Goal: Complete application form: Complete application form

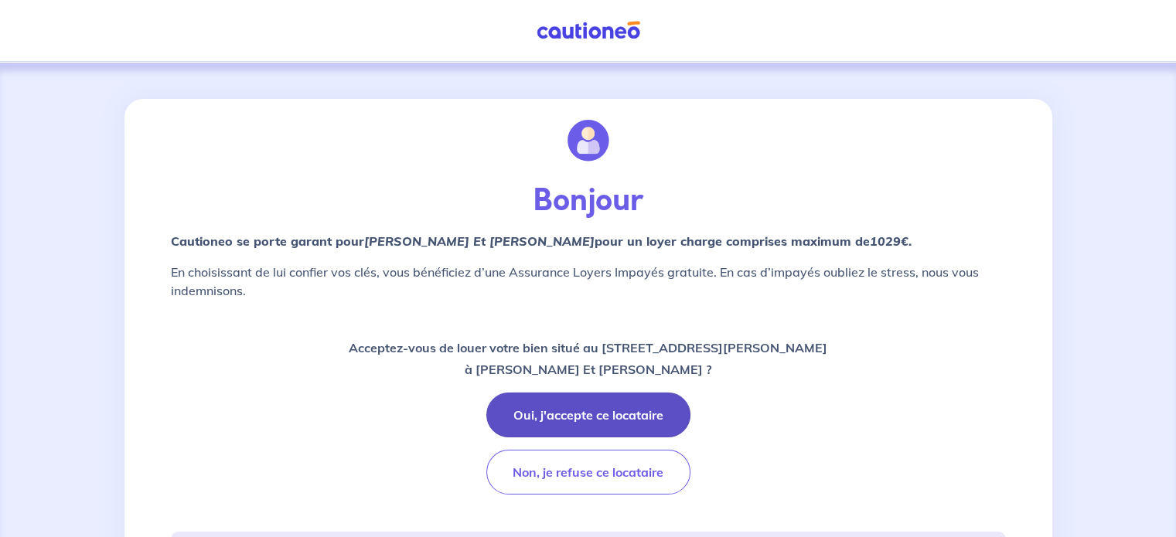
click at [608, 408] on button "Oui, j'accepte ce locataire" at bounding box center [588, 415] width 204 height 45
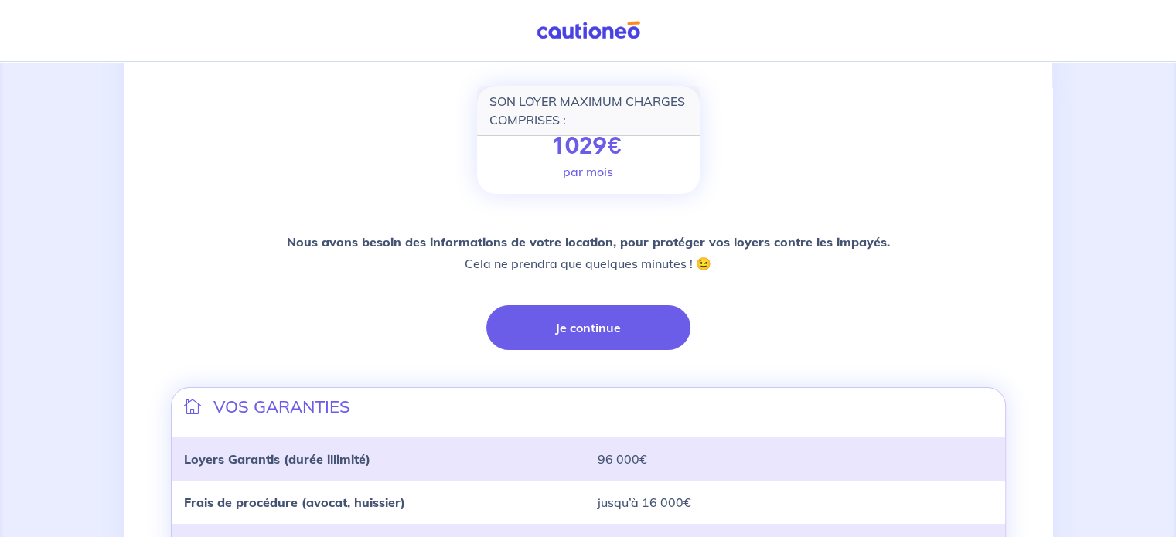
scroll to position [212, 0]
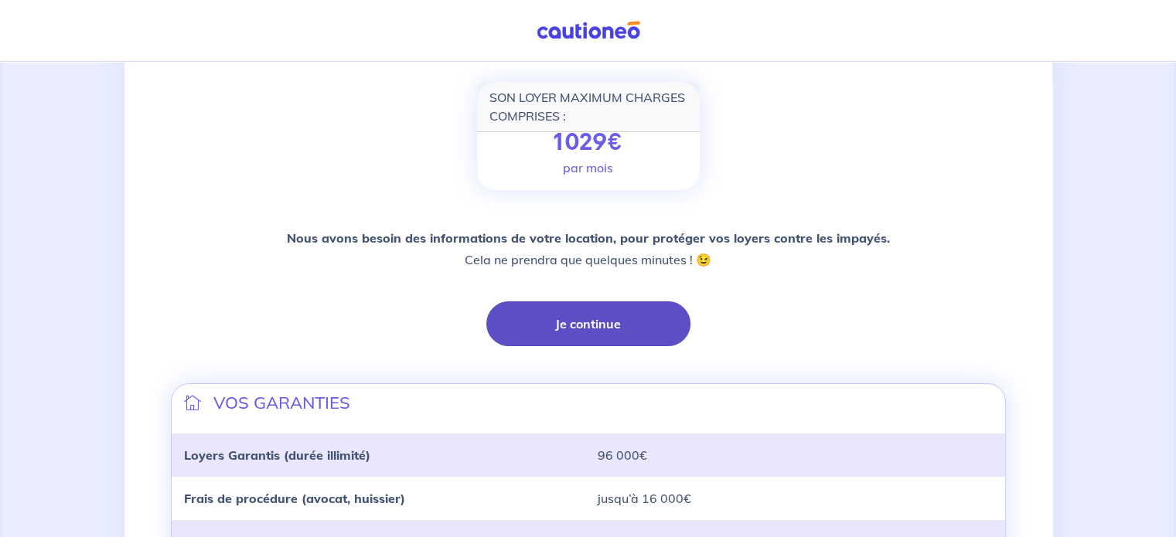
click at [598, 327] on button "Je continue" at bounding box center [588, 324] width 204 height 45
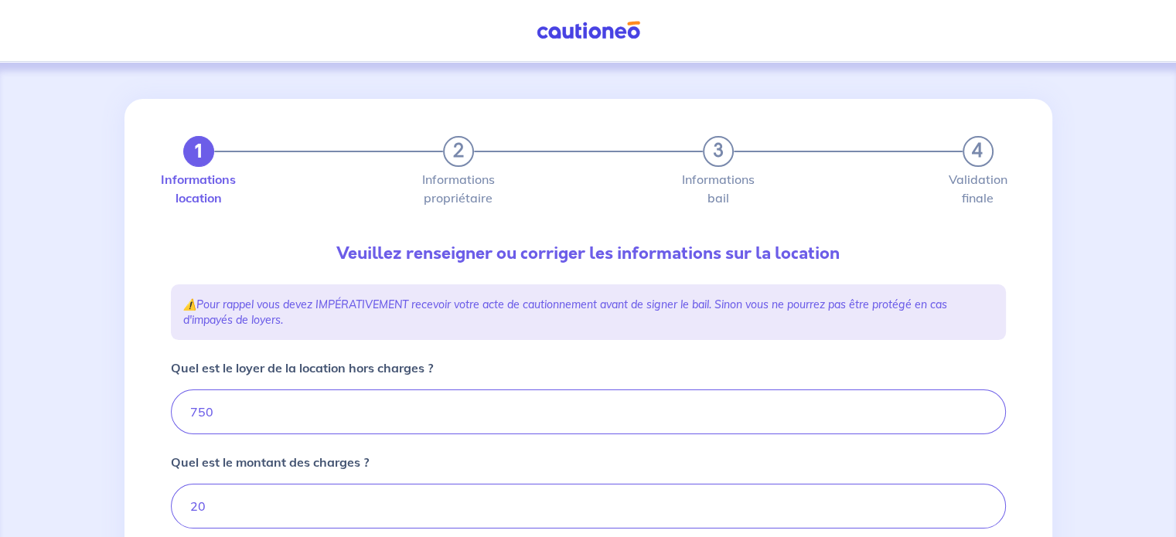
type input "770"
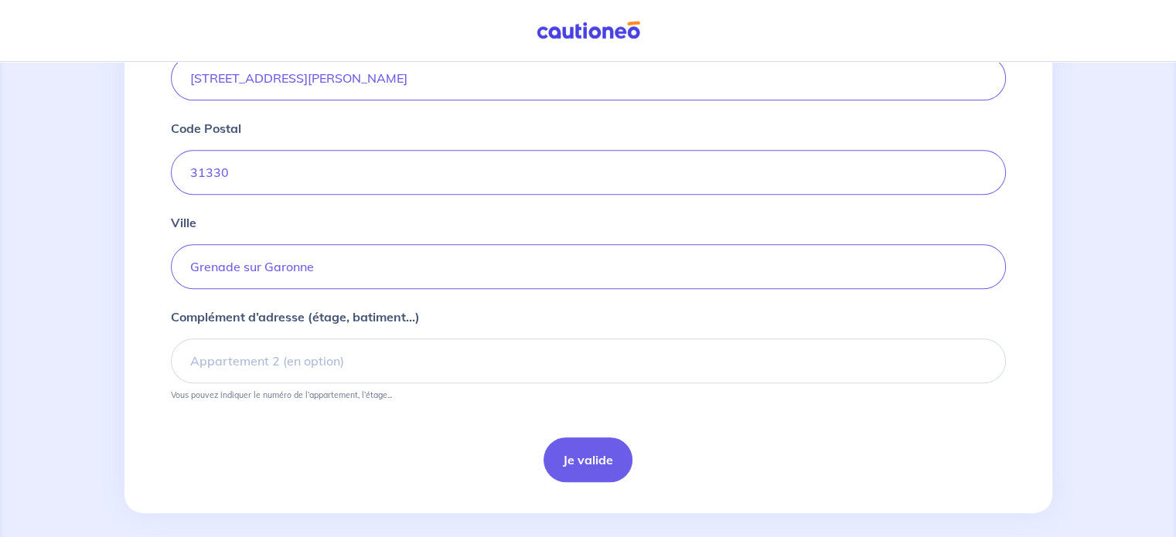
scroll to position [644, 0]
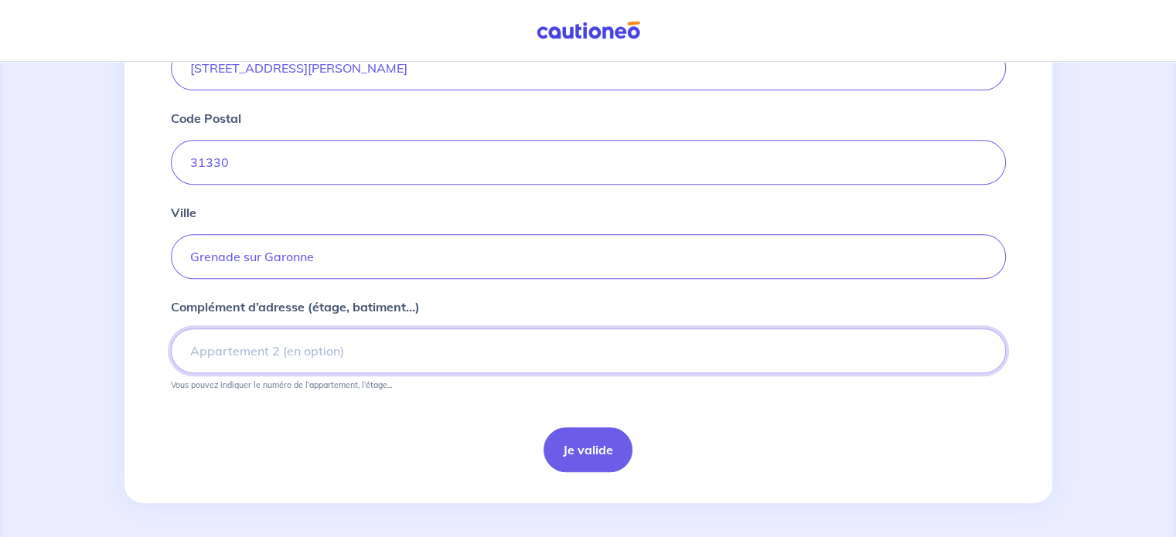
click at [442, 332] on input "Complément d’adresse (étage, batiment...)" at bounding box center [588, 351] width 835 height 45
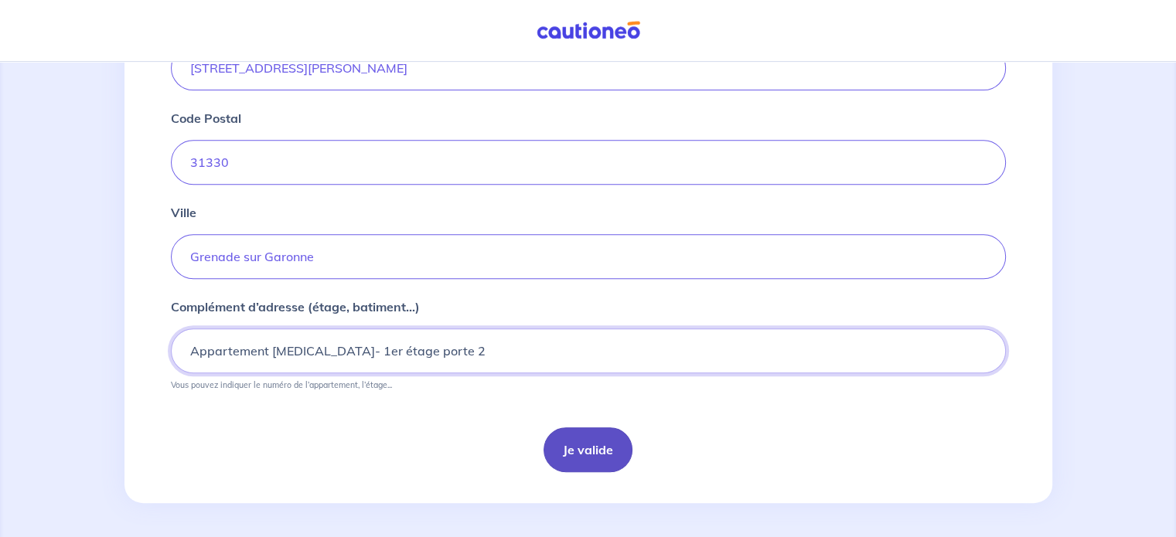
type input "Appartement [MEDICAL_DATA]- 1er étage porte 2"
click at [599, 449] on button "Je valide" at bounding box center [588, 450] width 89 height 45
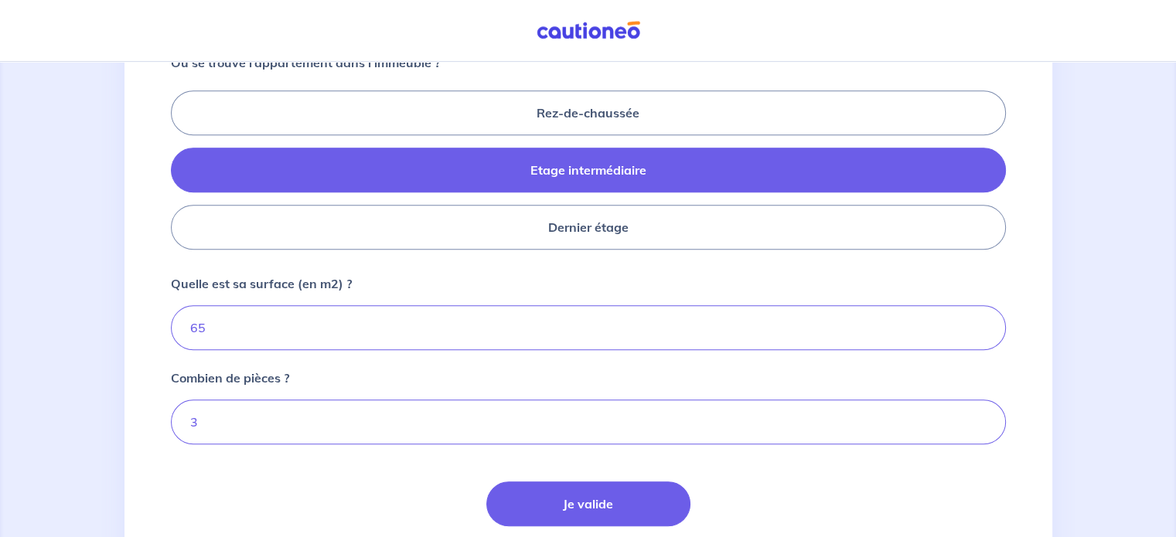
scroll to position [702, 0]
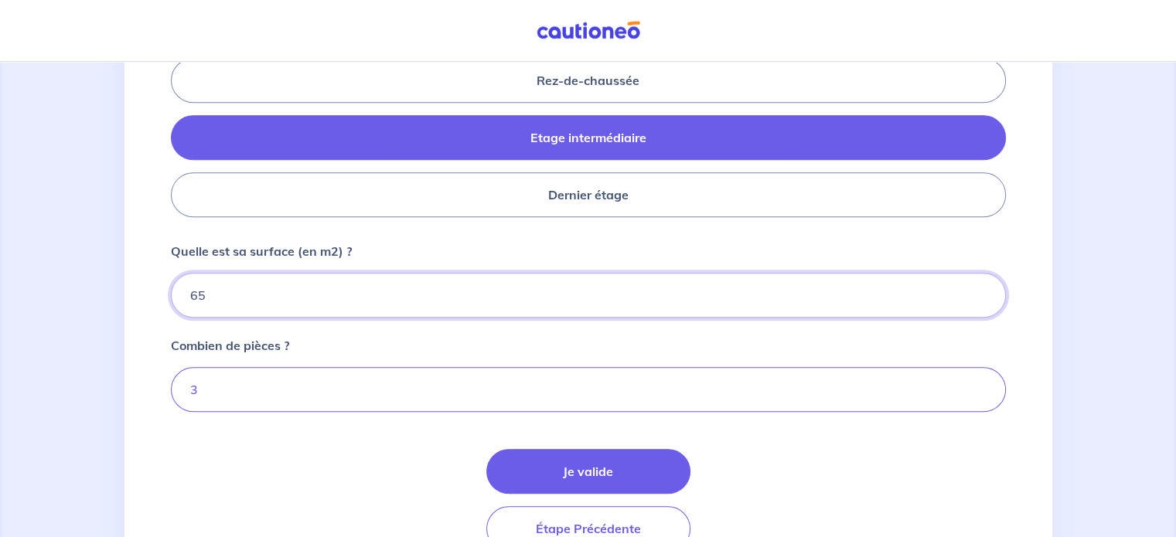
click at [566, 303] on input "65" at bounding box center [588, 295] width 835 height 45
click at [776, 468] on div "Je valide Étape Précédente" at bounding box center [588, 500] width 835 height 102
click at [325, 284] on input "65" at bounding box center [588, 295] width 835 height 45
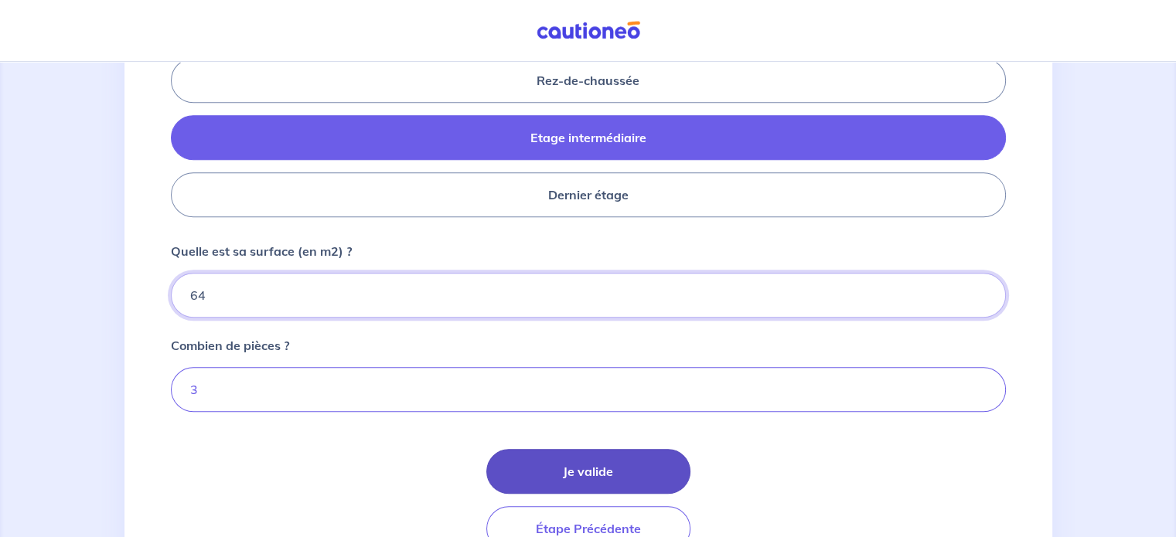
type input "64"
click at [575, 479] on button "Je valide" at bounding box center [588, 471] width 204 height 45
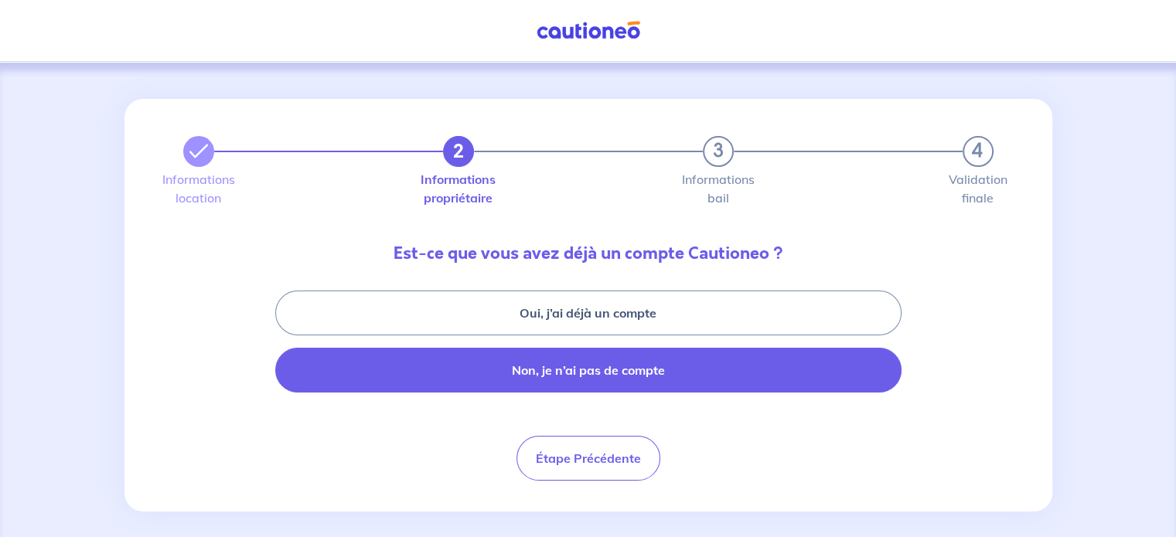
click at [809, 360] on button "Non, je n’ai pas de compte" at bounding box center [588, 370] width 626 height 45
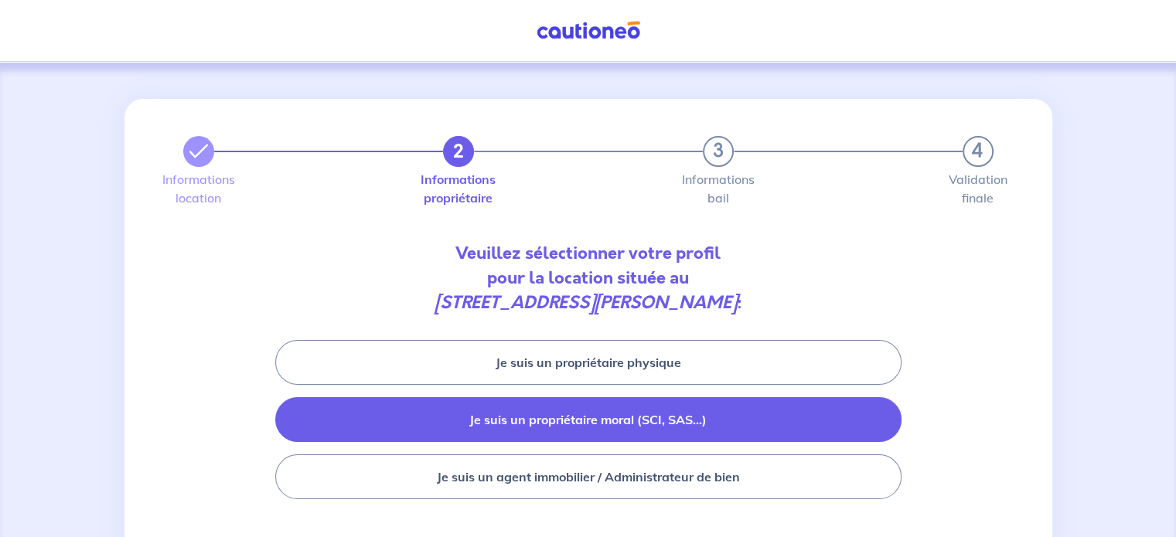
click at [803, 420] on button "Je suis un propriétaire moral (SCI, SAS...)" at bounding box center [588, 419] width 626 height 45
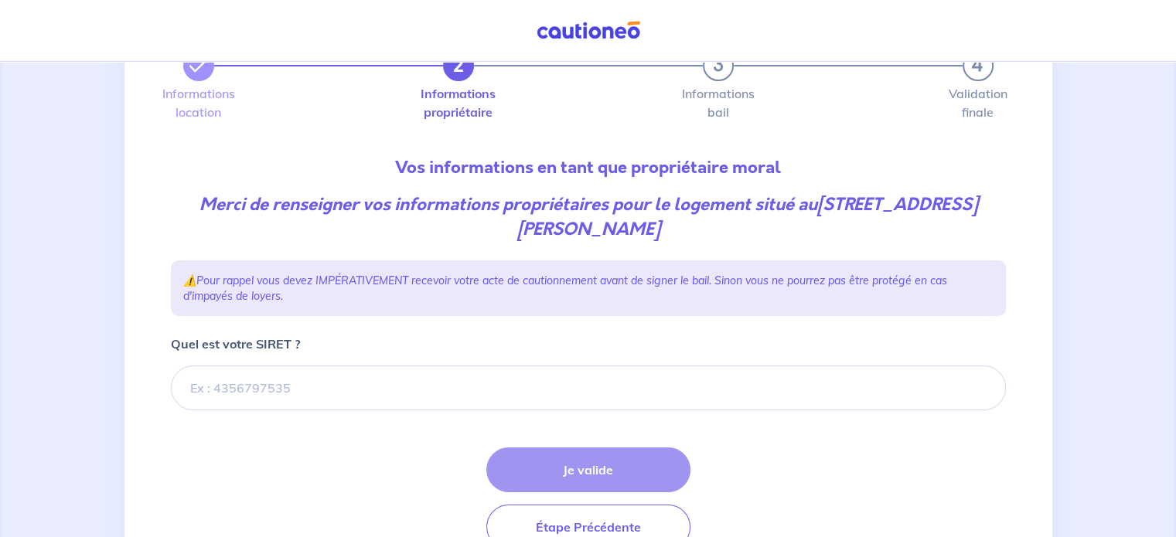
scroll to position [88, 0]
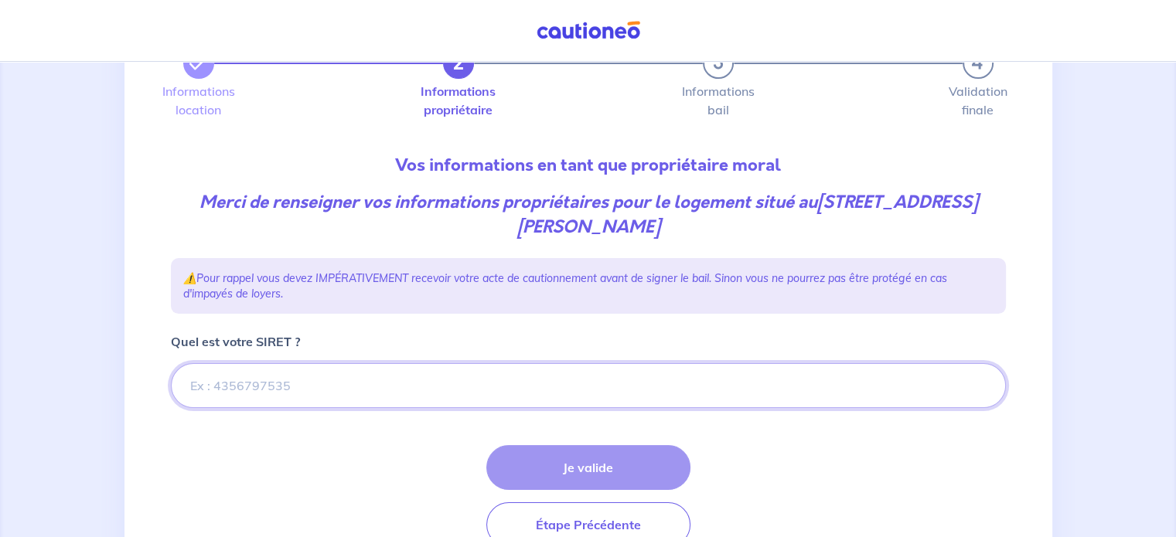
click at [488, 391] on input "Quel est votre SIRET ?" at bounding box center [588, 385] width 835 height 45
paste input "842837668"
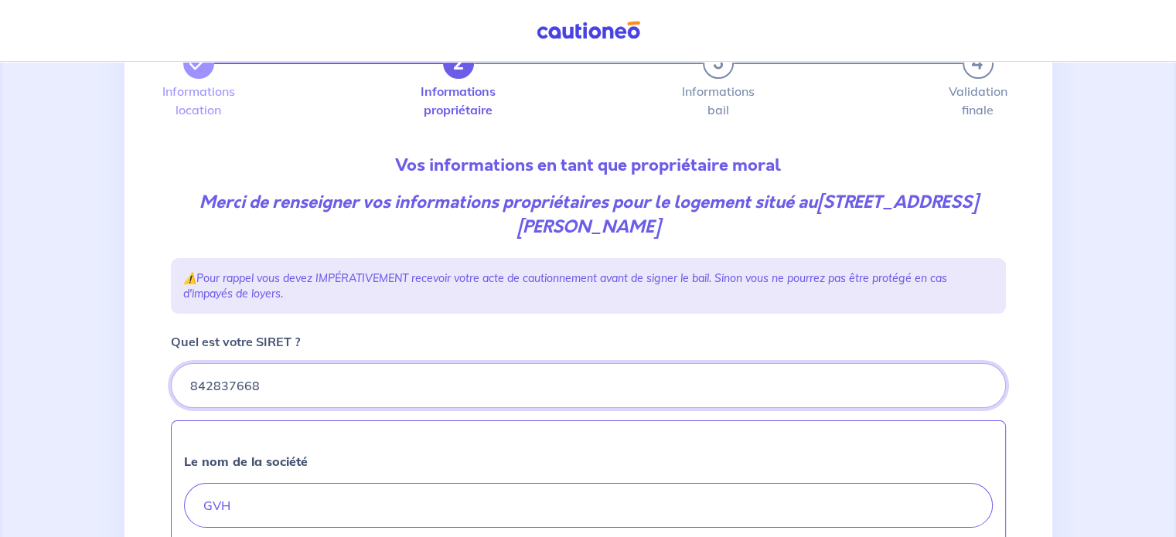
type input "842837668"
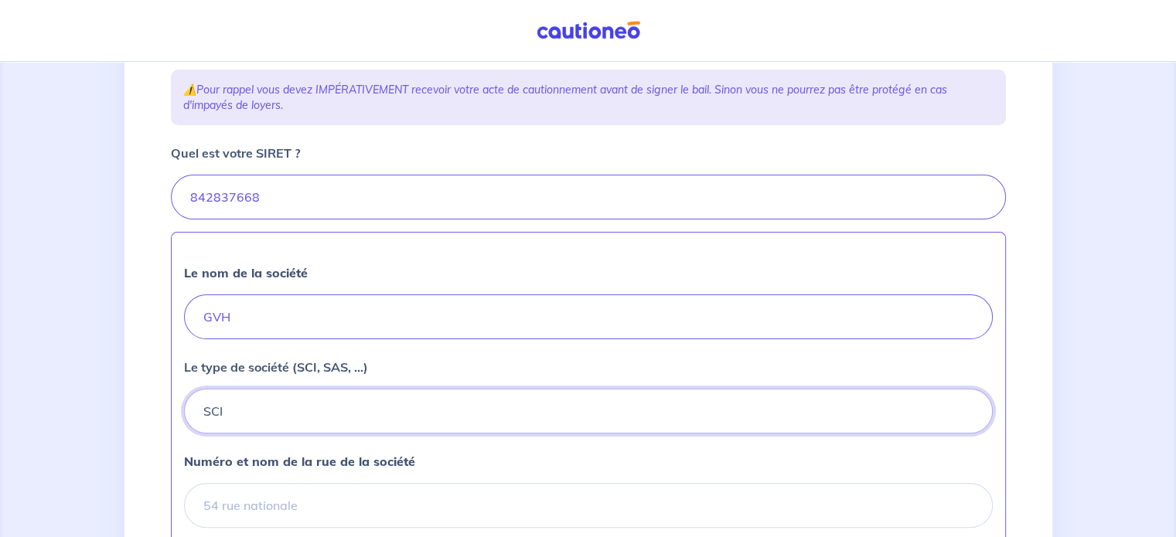
click at [488, 391] on button "SCI" at bounding box center [588, 411] width 809 height 45
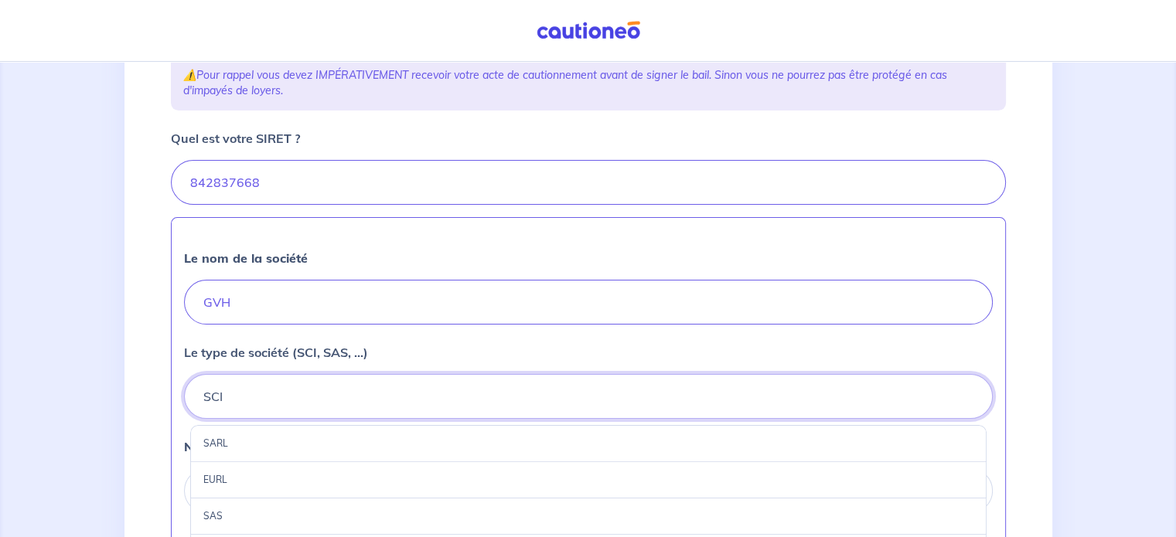
scroll to position [435, 0]
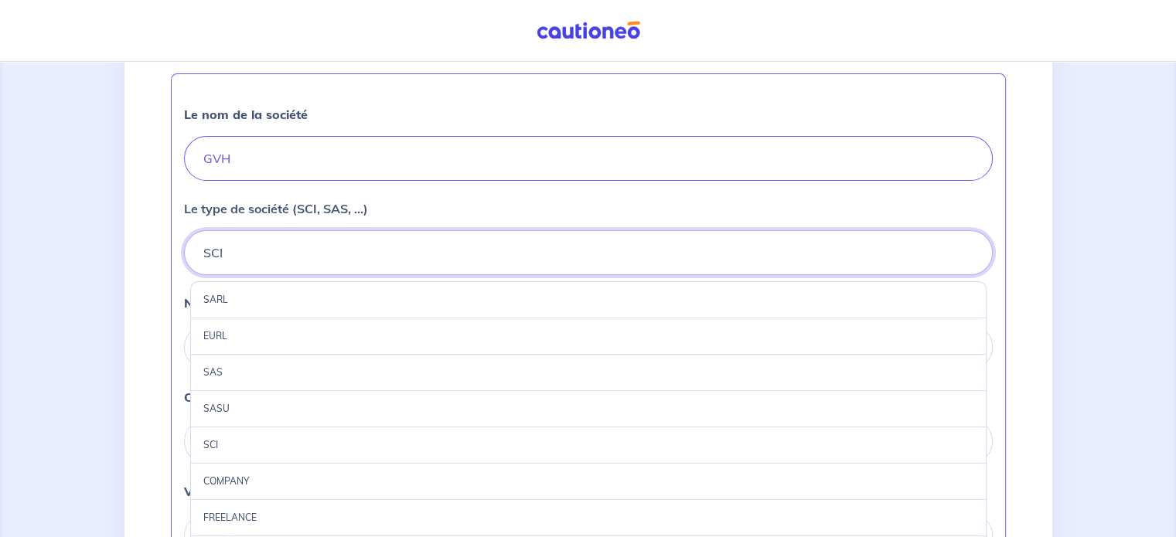
click at [363, 244] on button "SCI" at bounding box center [588, 252] width 809 height 45
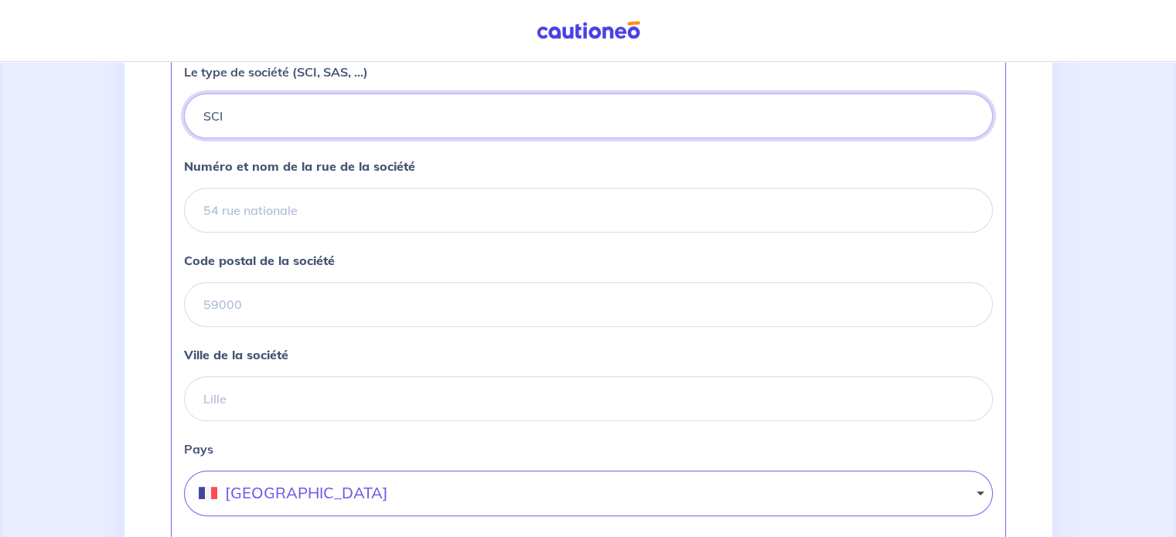
scroll to position [583, 0]
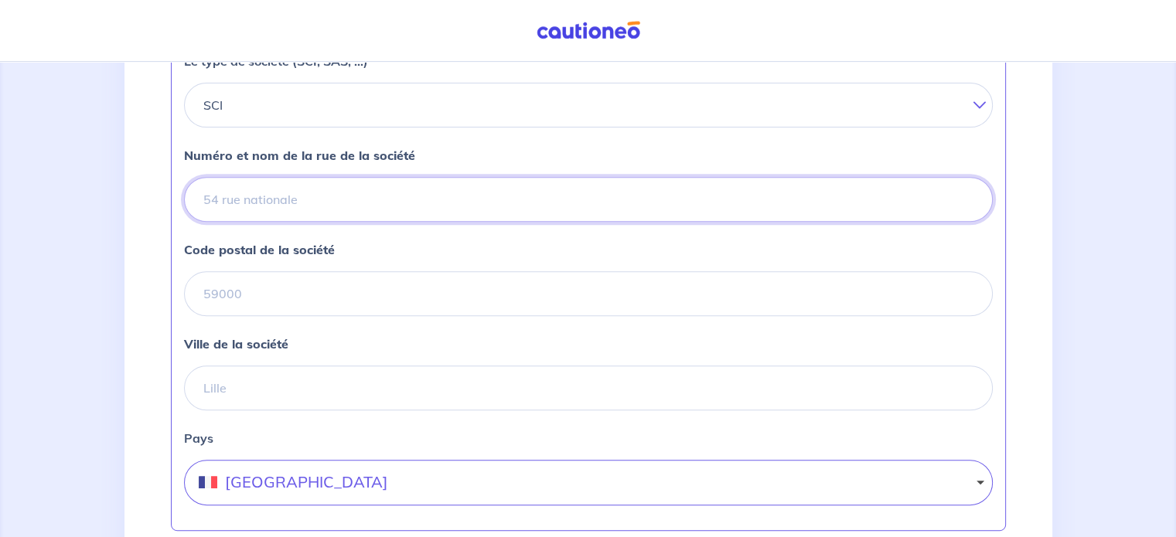
paste input "[STREET_ADDRESS]"
click at [362, 209] on input "[STREET_ADDRESS]" at bounding box center [588, 199] width 809 height 45
drag, startPoint x: 527, startPoint y: 209, endPoint x: 438, endPoint y: 200, distance: 89.3
click at [438, 200] on input "[STREET_ADDRESS]" at bounding box center [588, 199] width 809 height 45
type input "[STREET_ADDRESS]"
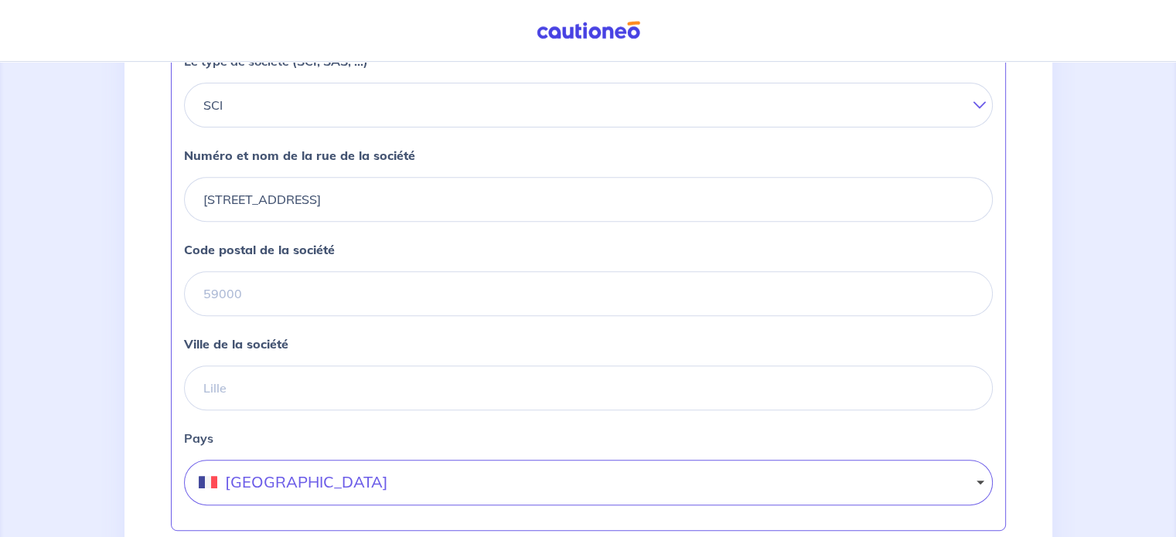
click at [356, 358] on div "Ville de la société" at bounding box center [588, 373] width 809 height 76
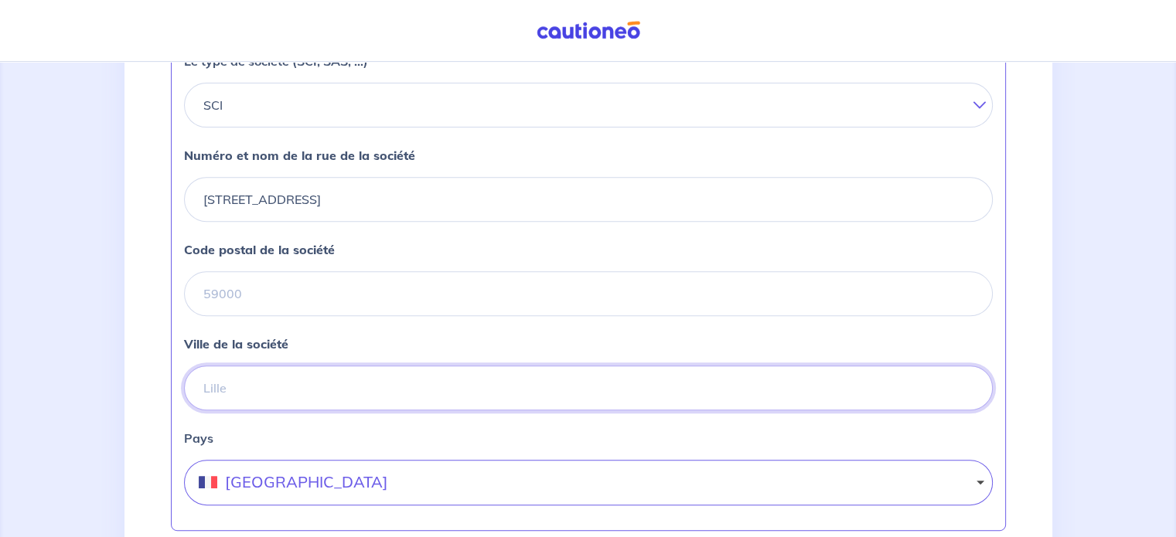
paste input "MERVILLE"
click at [353, 384] on input "MERVILLE" at bounding box center [588, 388] width 809 height 45
type input "MERVILLE"
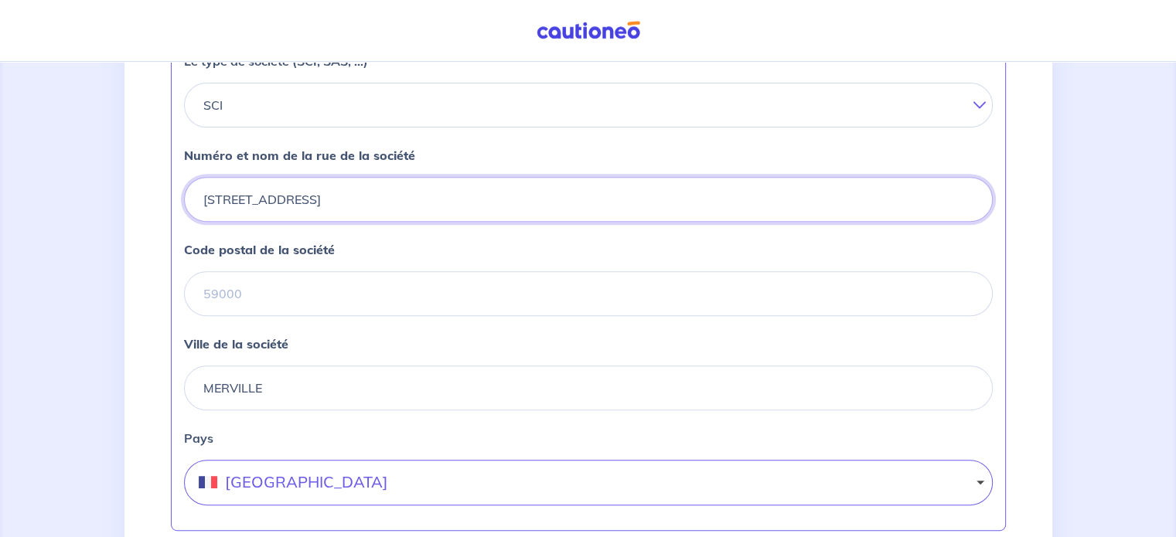
drag, startPoint x: 460, startPoint y: 191, endPoint x: 397, endPoint y: 194, distance: 63.5
click at [397, 194] on input "[STREET_ADDRESS]" at bounding box center [588, 199] width 809 height 45
type input "[STREET_ADDRESS],"
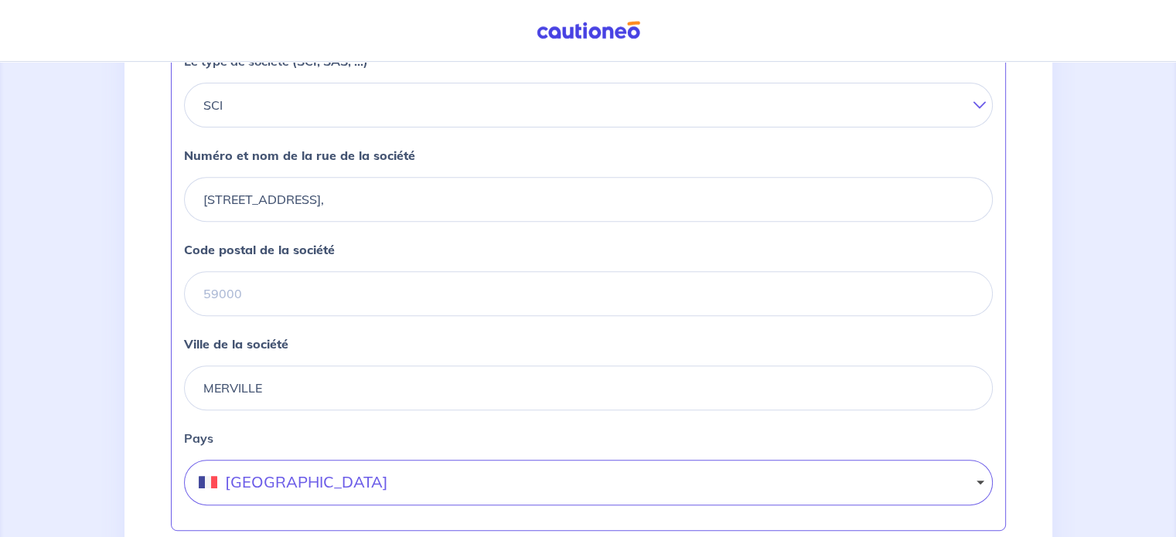
drag, startPoint x: 369, startPoint y: 322, endPoint x: 397, endPoint y: 295, distance: 39.4
click at [397, 295] on div "Le nom de la société GVH Le type de société (SCI, SAS, ...) SCI SARL EURL SAS S…" at bounding box center [588, 228] width 835 height 605
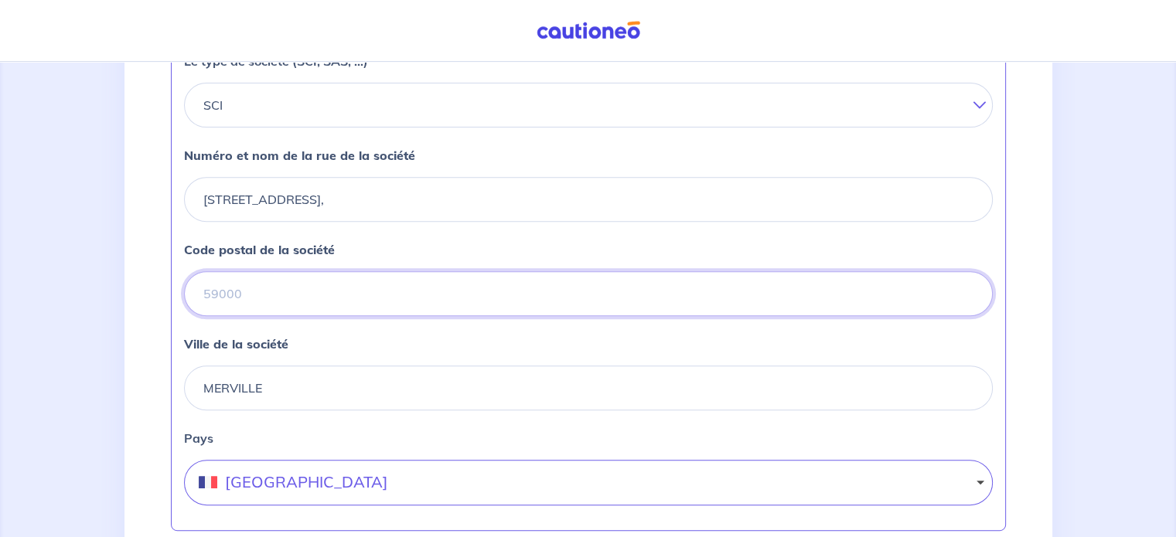
click at [397, 295] on input "Code postal de la société" at bounding box center [588, 293] width 809 height 45
paste input "31330"
type input "31330"
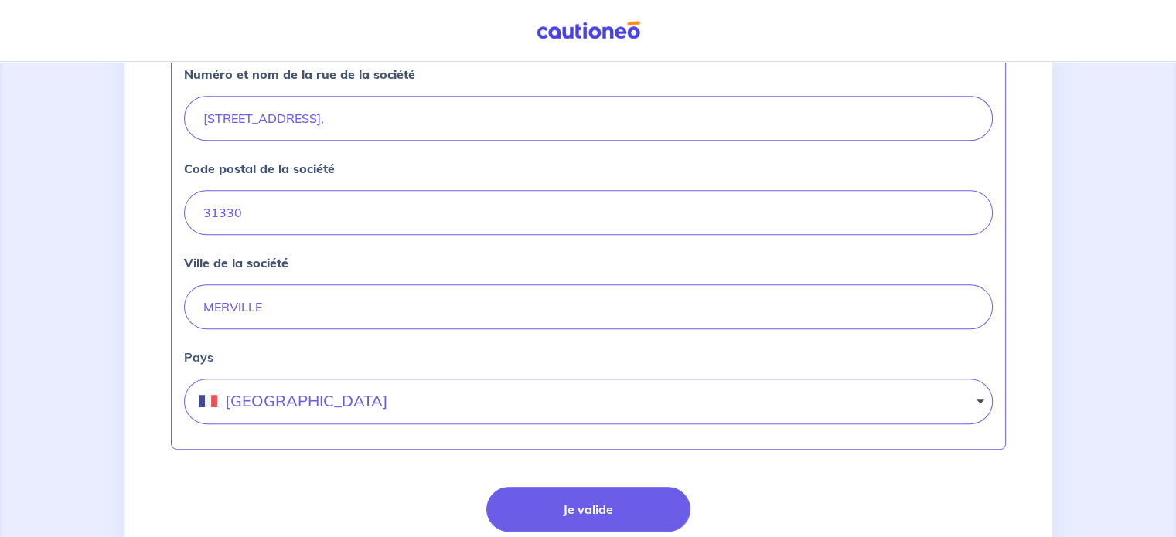
scroll to position [780, 0]
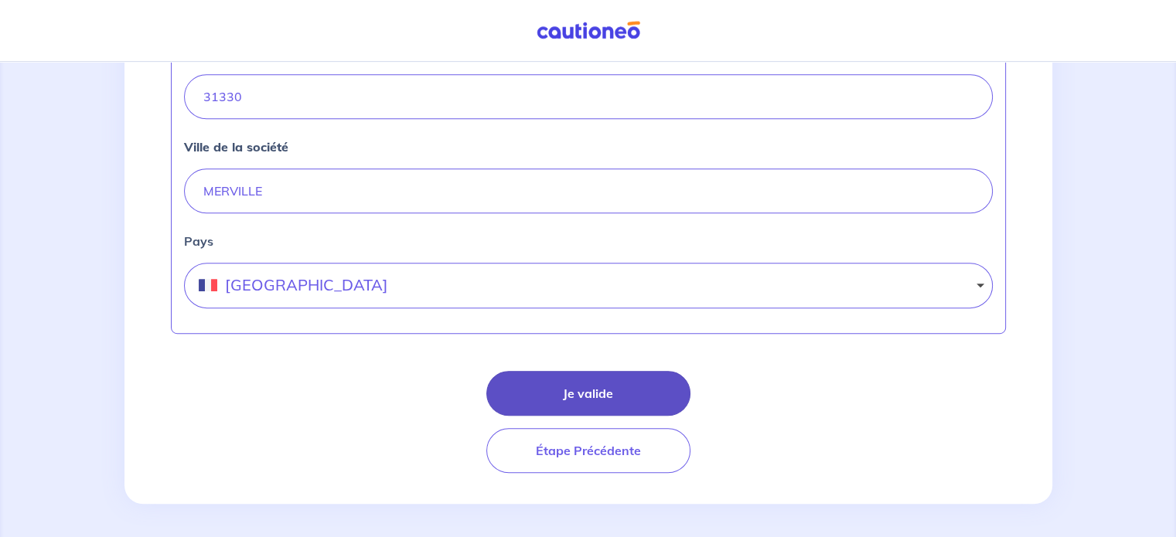
click at [581, 388] on button "Je valide" at bounding box center [588, 393] width 204 height 45
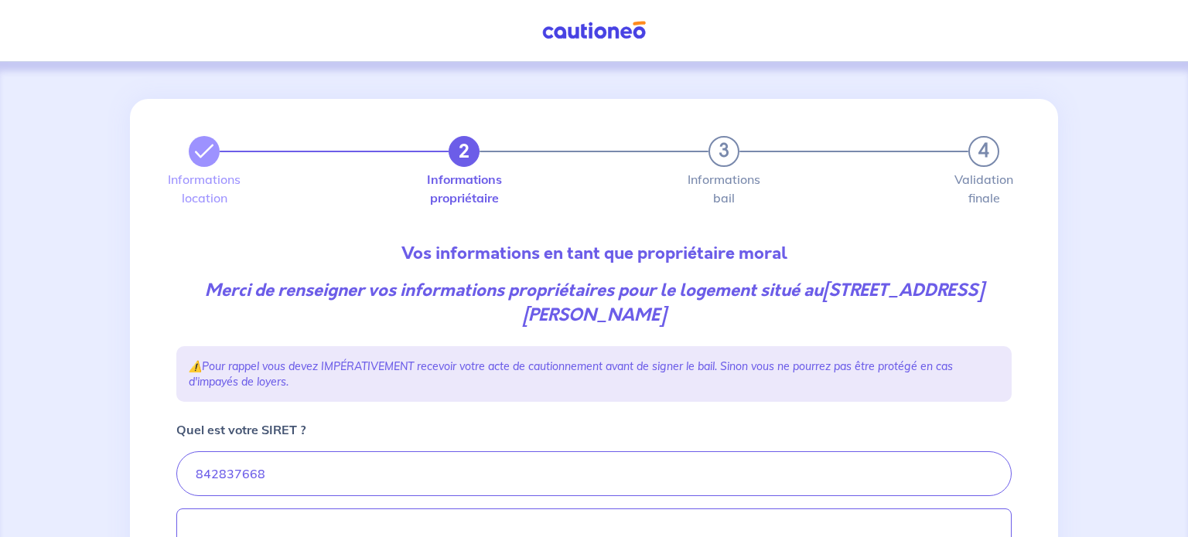
select select "FR"
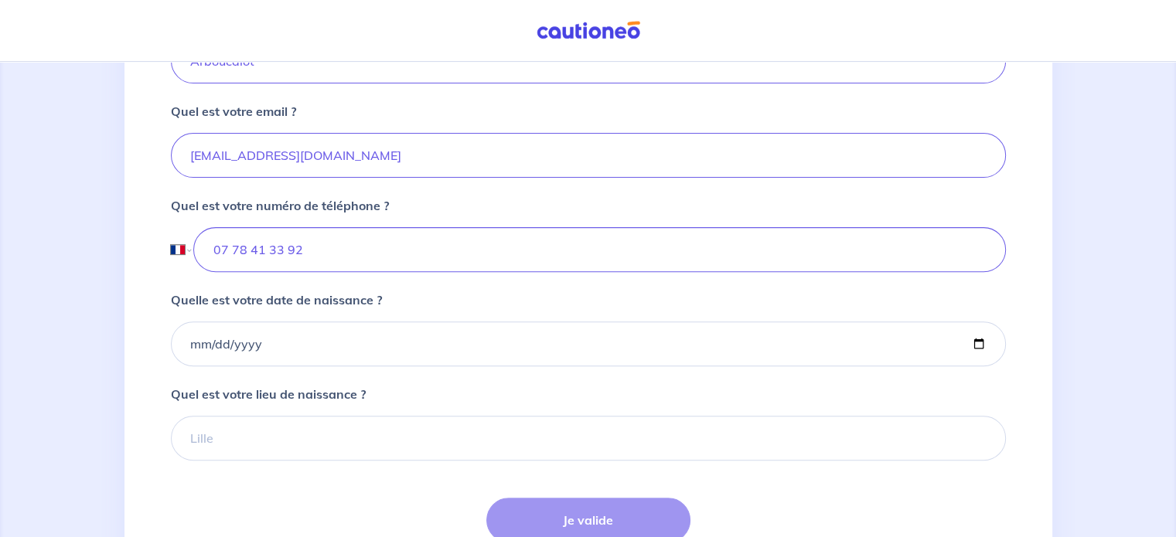
scroll to position [508, 0]
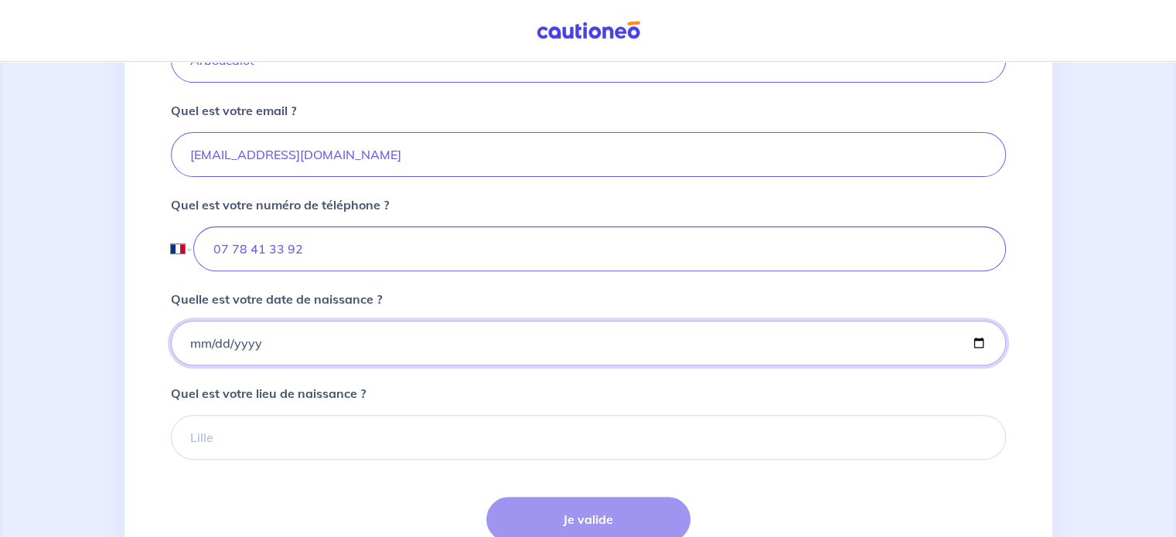
click at [185, 347] on input "Quelle est votre date de naissance ?" at bounding box center [588, 343] width 835 height 45
type input "[DATE]"
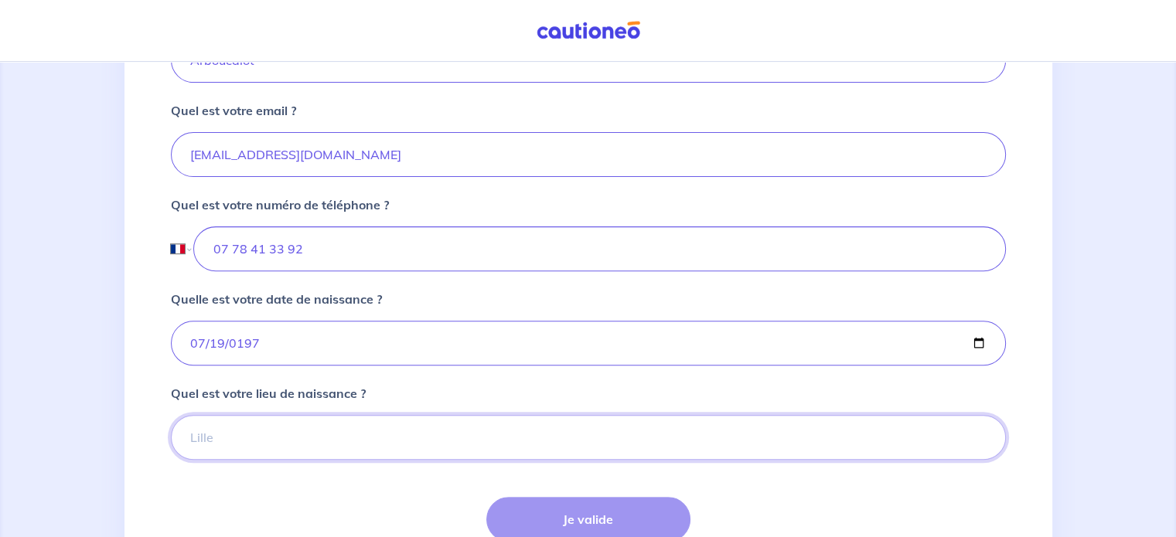
click at [222, 423] on input "Quel est votre lieu de naissance ?" at bounding box center [588, 437] width 835 height 45
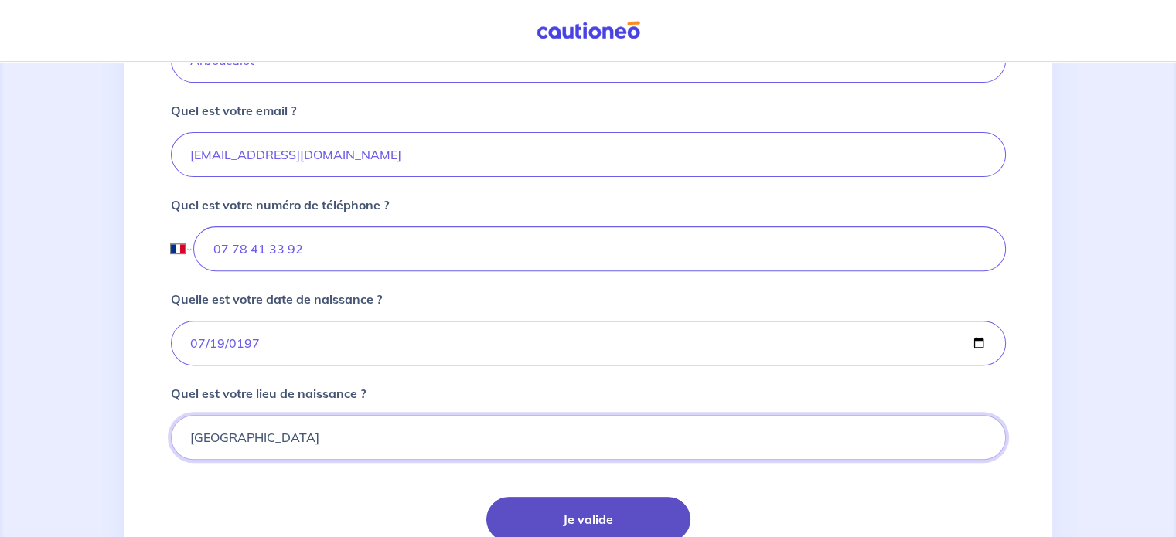
type input "[GEOGRAPHIC_DATA]"
click at [506, 506] on button "Je valide" at bounding box center [588, 519] width 204 height 45
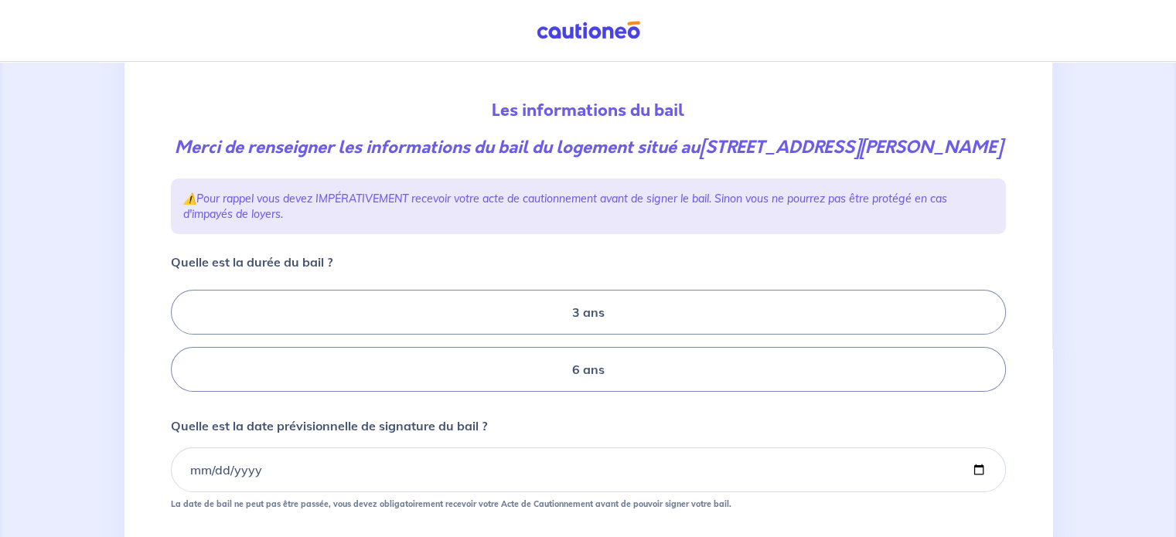
scroll to position [144, 0]
click at [632, 334] on label "3 ans" at bounding box center [588, 311] width 835 height 45
click at [181, 341] on input "3 ans" at bounding box center [176, 341] width 10 height 10
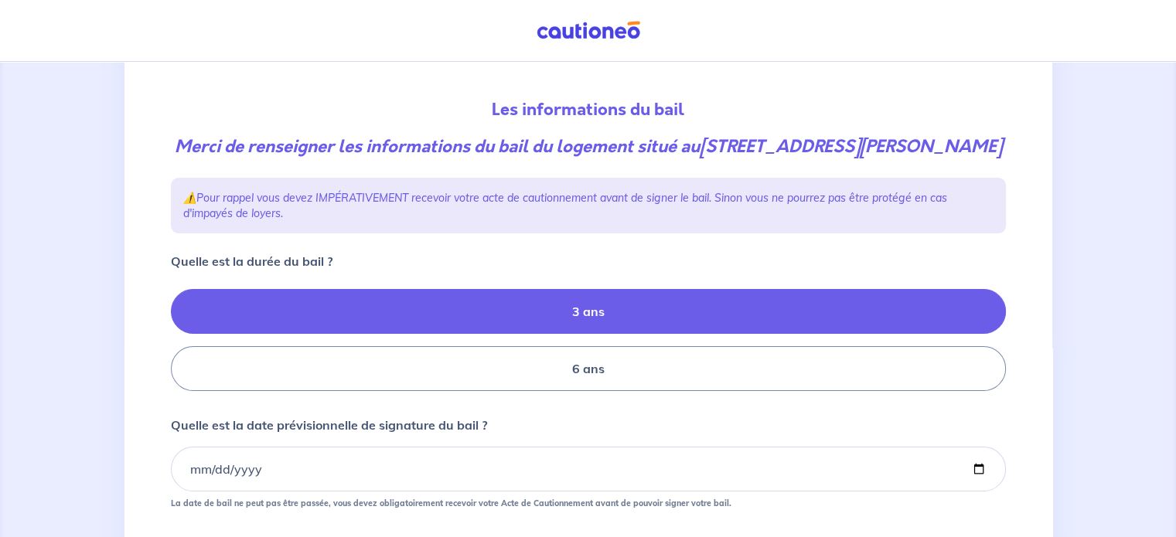
radio input "true"
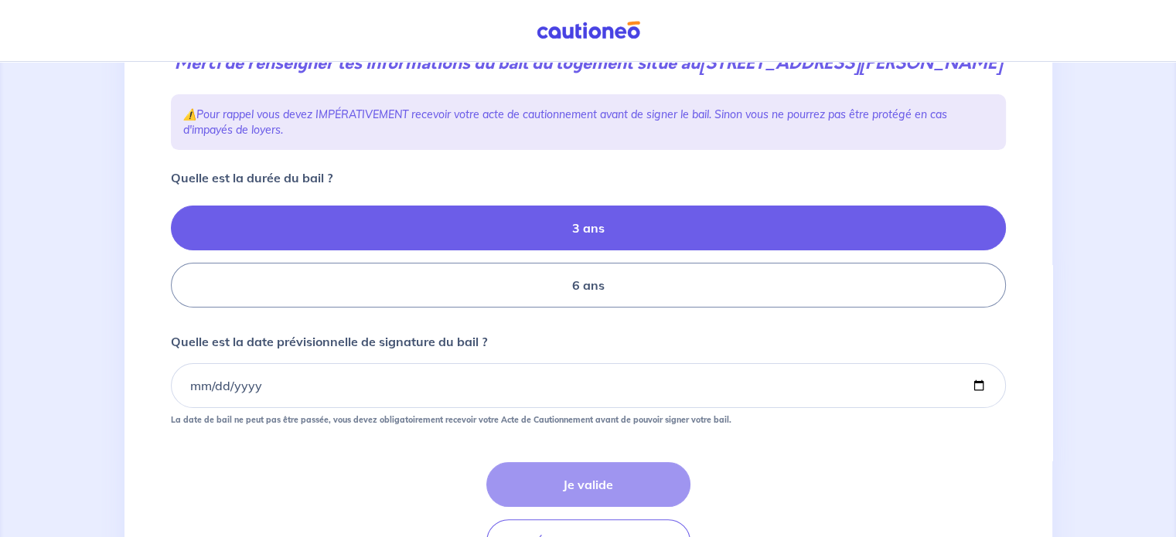
scroll to position [228, 0]
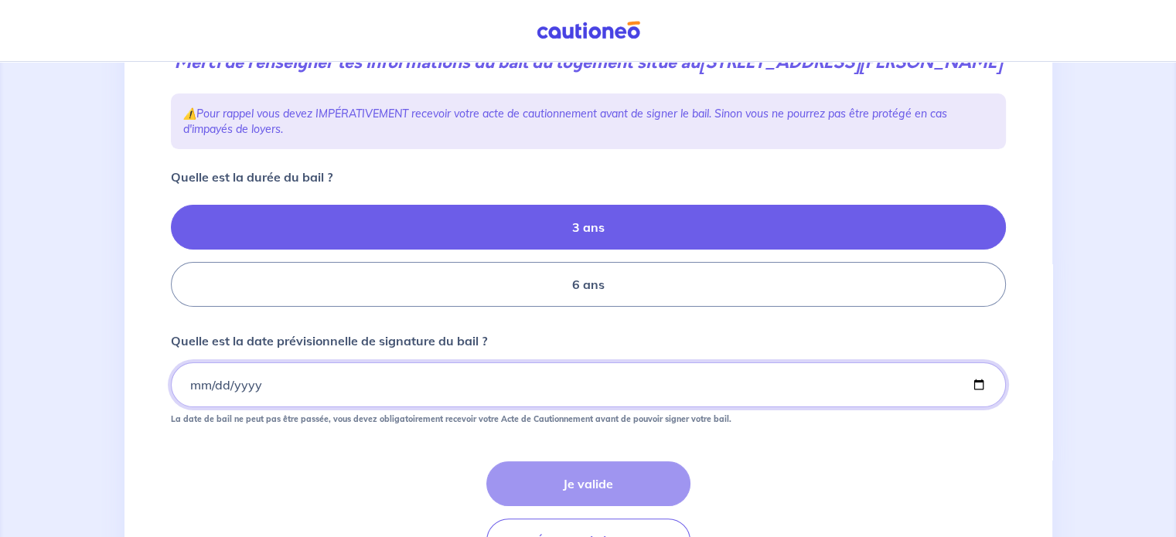
click at [187, 408] on input "Quelle est la date prévisionnelle de signature du bail ?" at bounding box center [588, 385] width 835 height 45
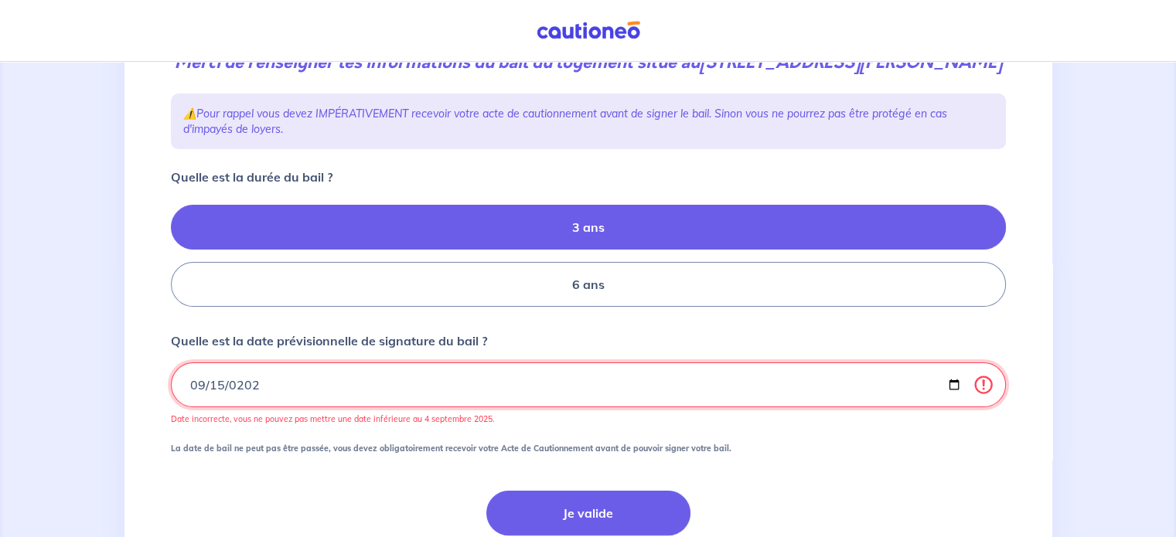
type input "[DATE]"
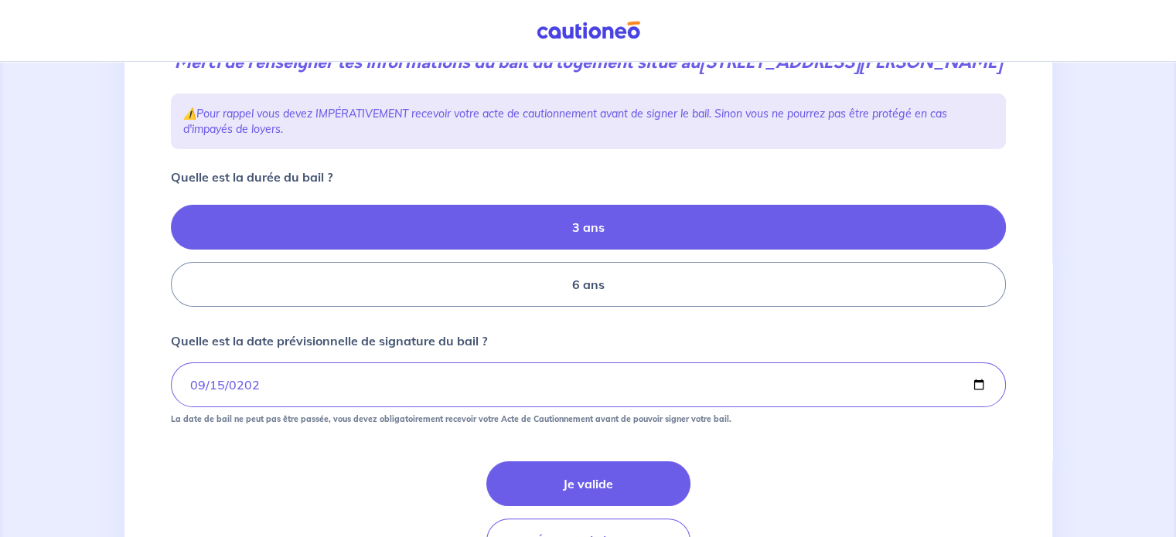
click at [760, 486] on div "Je valide Étape Précédente" at bounding box center [588, 513] width 835 height 102
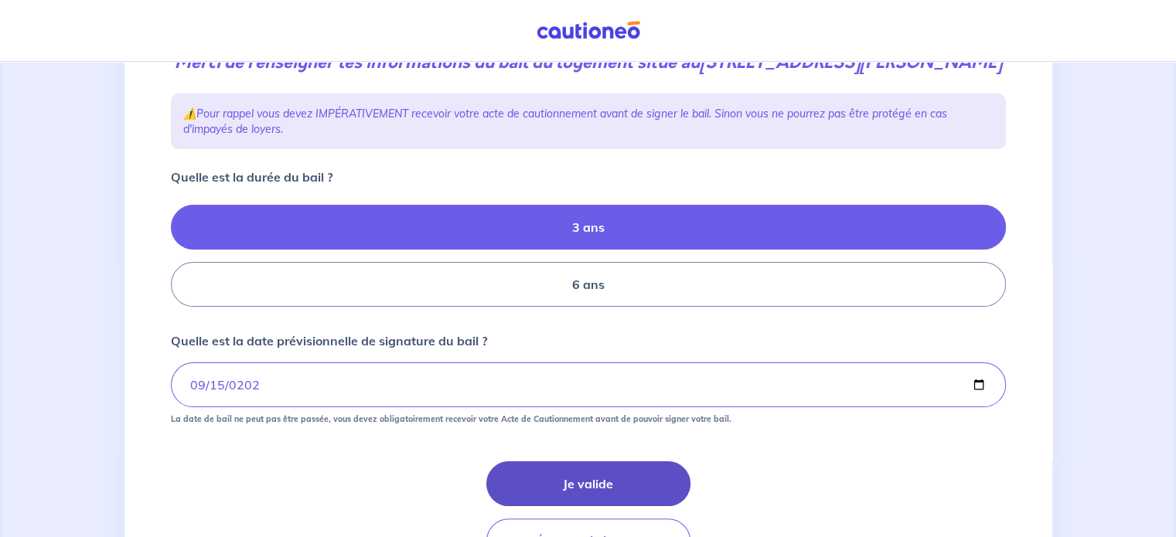
click at [586, 504] on button "Je valide" at bounding box center [588, 484] width 204 height 45
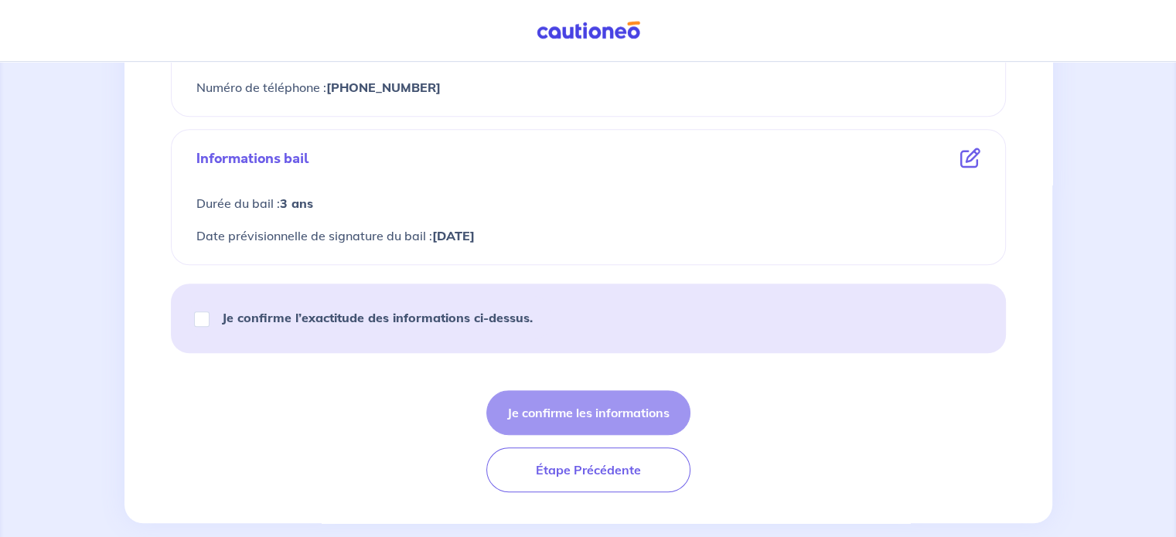
scroll to position [918, 0]
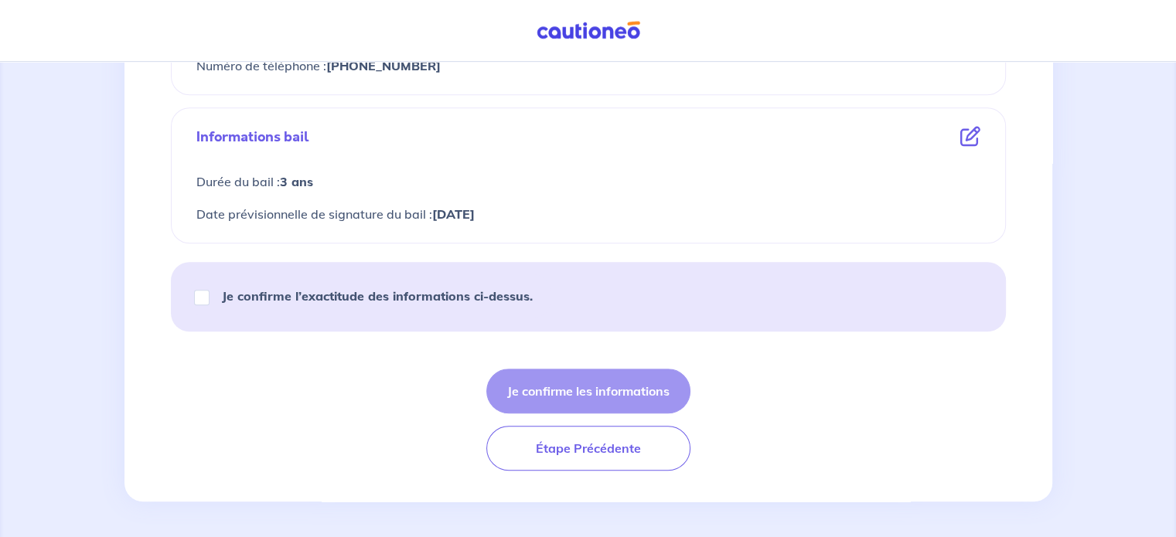
click at [510, 302] on strong "Je confirme l’exactitude des informations ci-dessus." at bounding box center [377, 295] width 311 height 15
click at [210, 302] on input "Je confirme l’exactitude des informations ci-dessus." at bounding box center [201, 297] width 15 height 15
checkbox input "true"
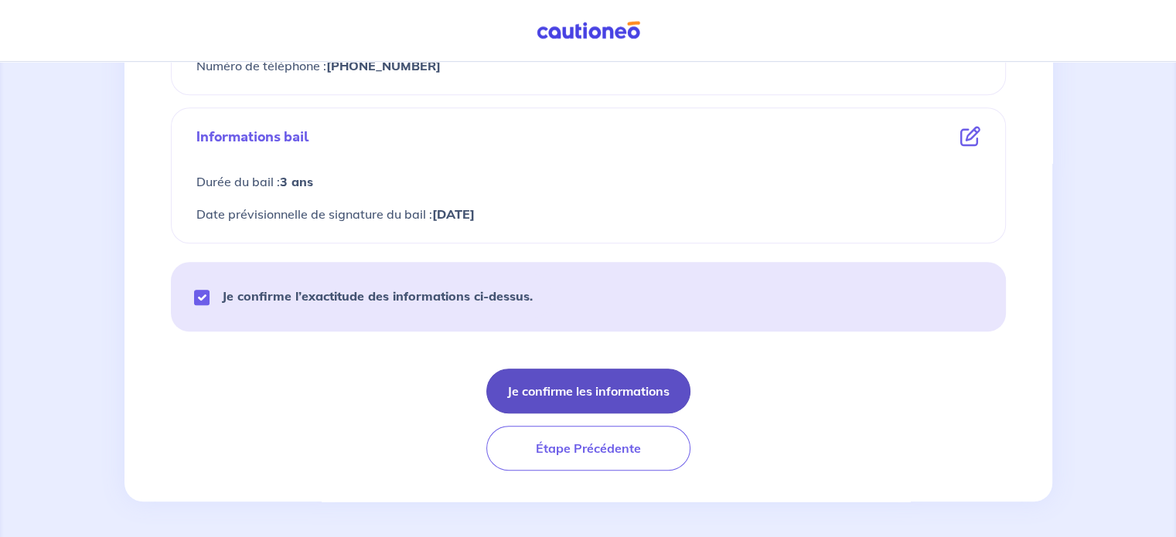
click at [569, 396] on button "Je confirme les informations" at bounding box center [588, 391] width 204 height 45
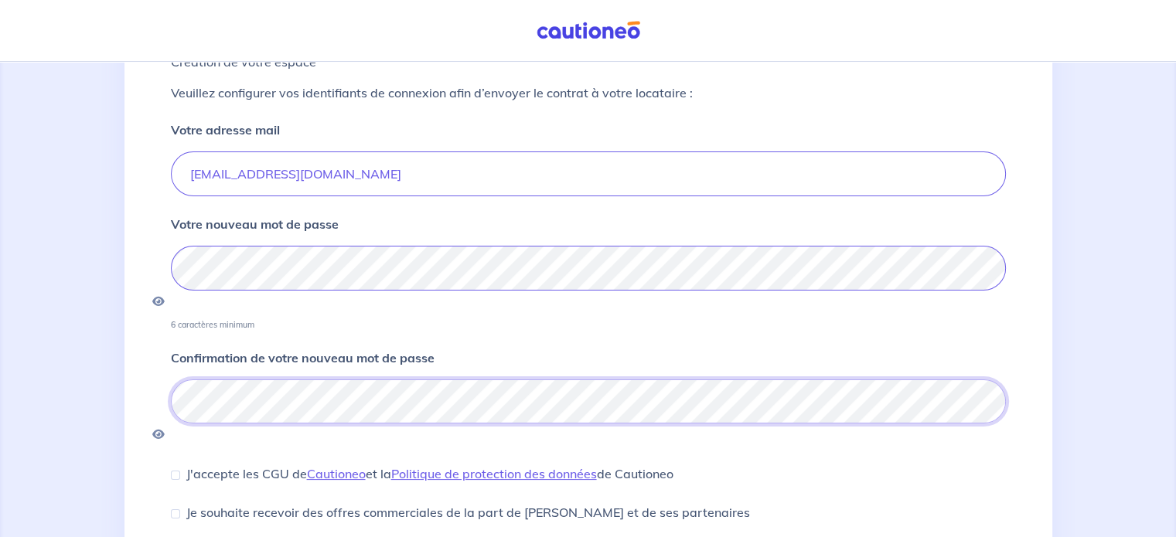
scroll to position [220, 0]
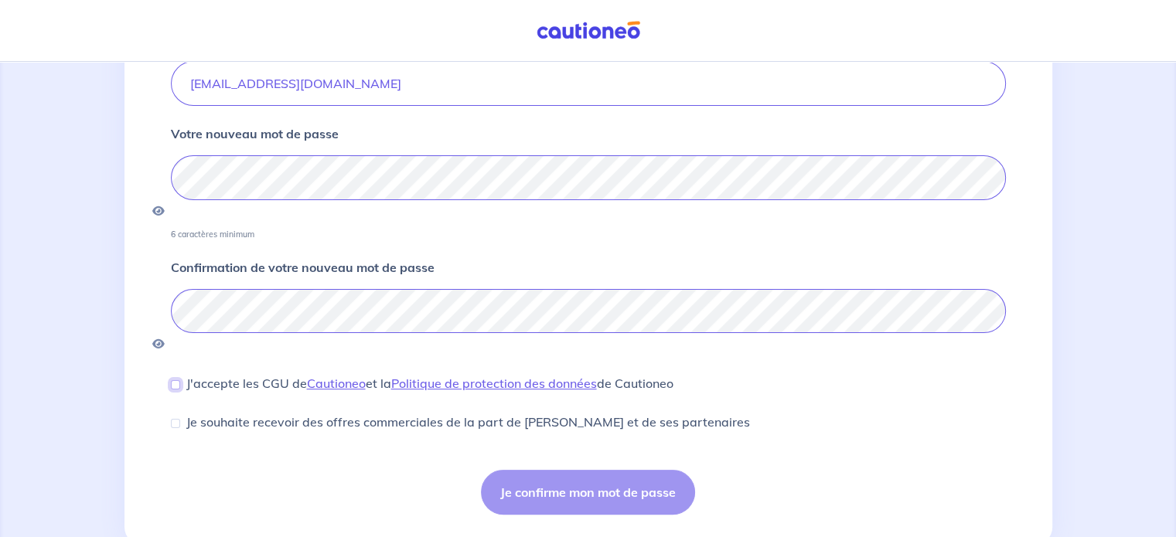
click at [177, 380] on input "J'accepte les CGU de [PERSON_NAME] et la Politique de protection des données de…" at bounding box center [175, 384] width 9 height 9
checkbox input "true"
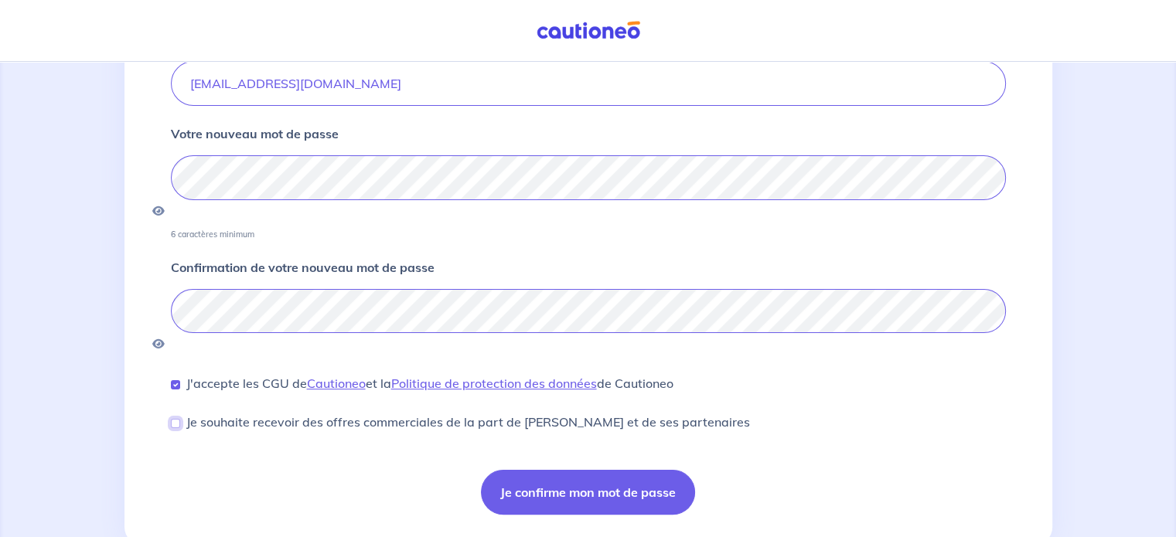
click at [172, 419] on input "Je souhaite recevoir des offres commerciales de la part de [PERSON_NAME] et de …" at bounding box center [175, 423] width 9 height 9
checkbox input "true"
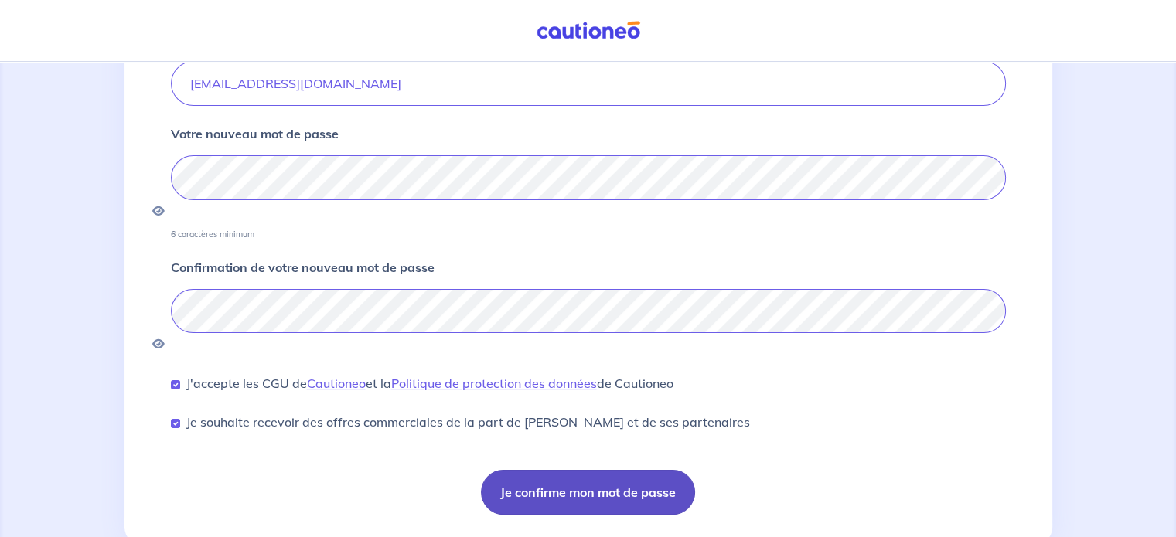
click at [645, 470] on button "Je confirme mon mot de passe" at bounding box center [588, 492] width 214 height 45
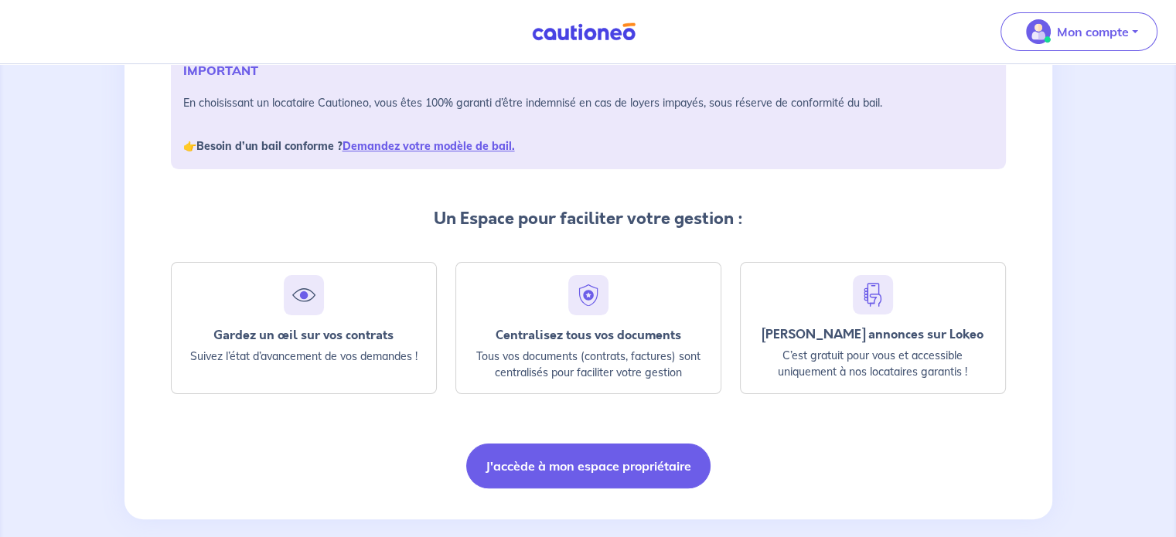
scroll to position [266, 0]
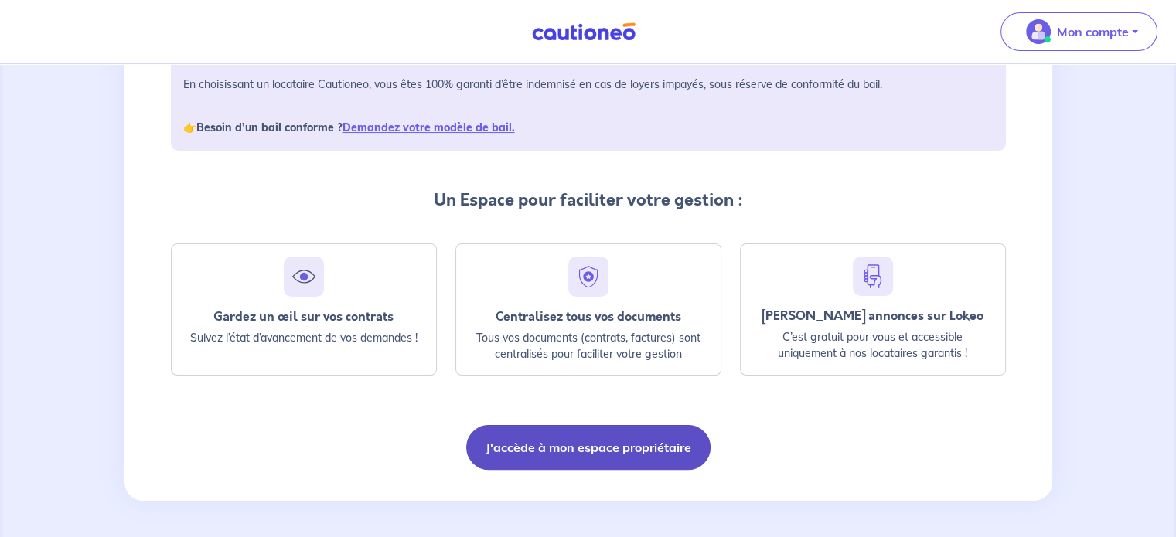
click at [632, 442] on button "J'accède à mon espace propriétaire" at bounding box center [588, 447] width 244 height 45
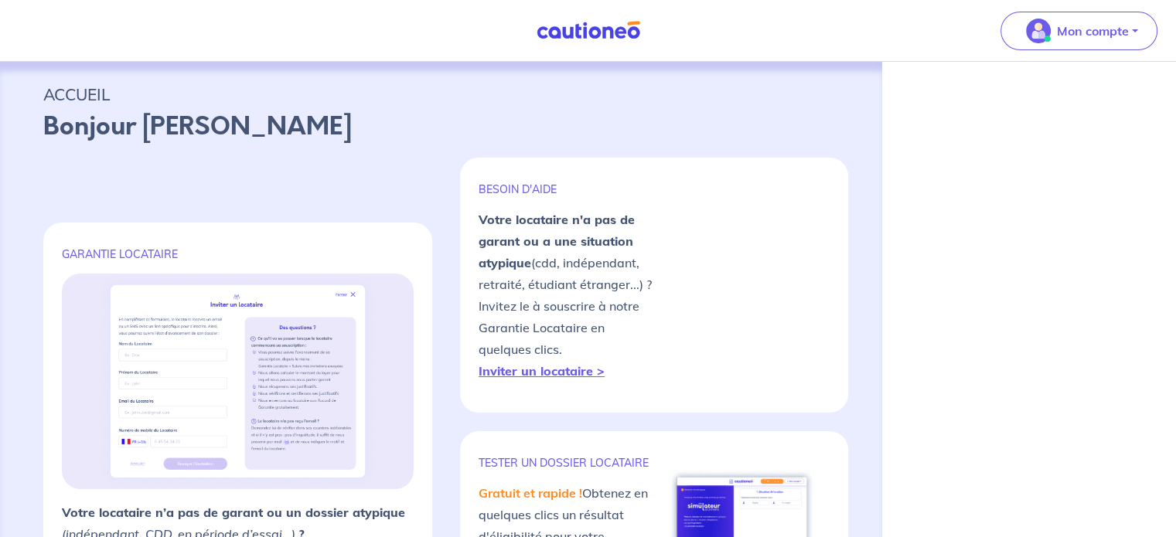
select select "FR"
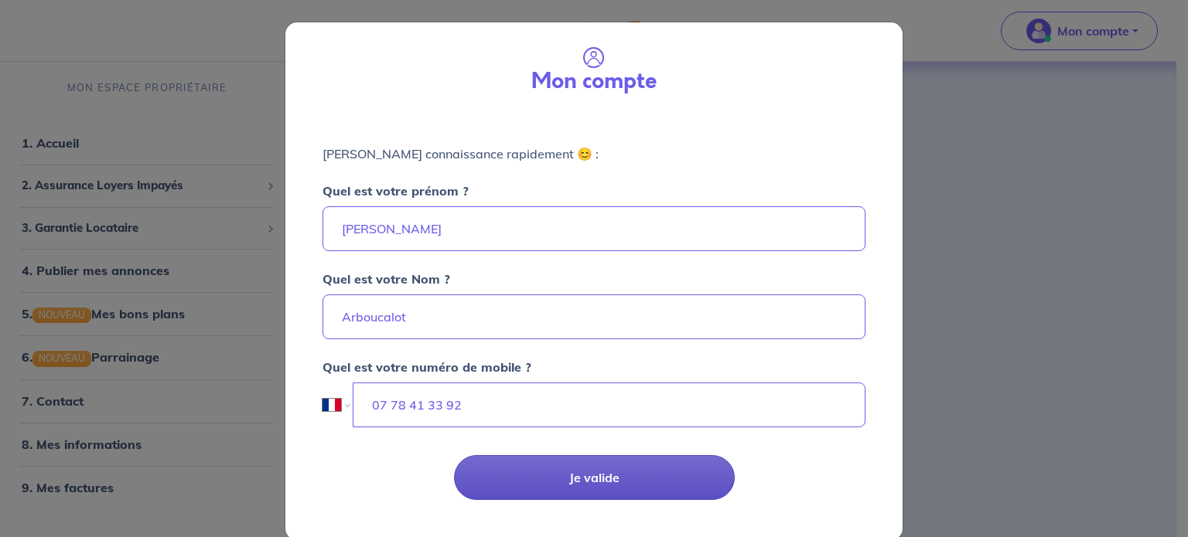
click at [646, 484] on button "Je valide" at bounding box center [594, 477] width 281 height 45
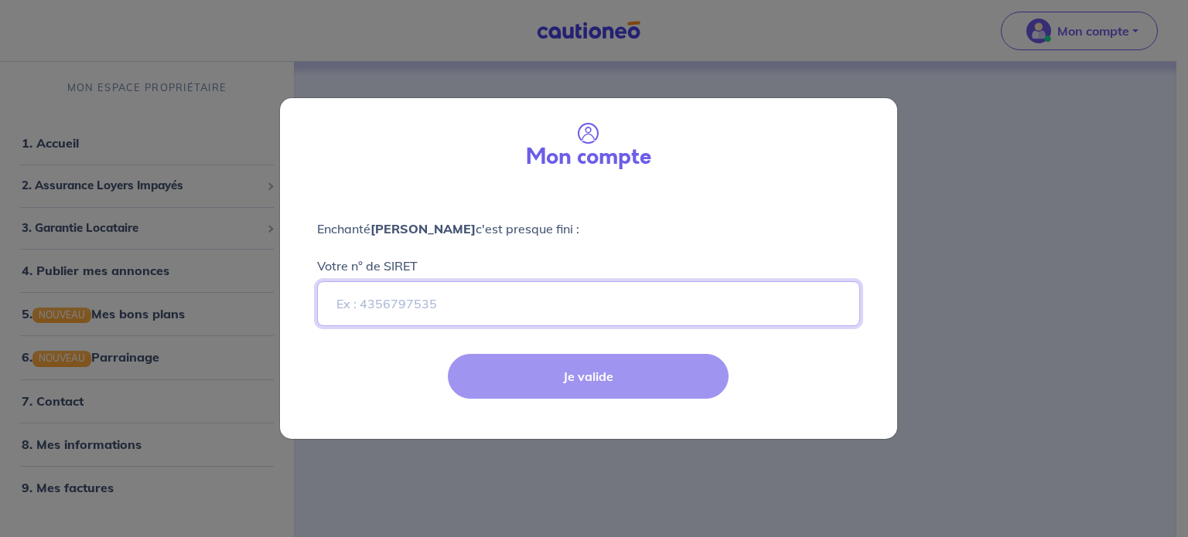
click at [571, 290] on input "Votre n° de SIRET" at bounding box center [588, 303] width 543 height 45
paste input "842837668"
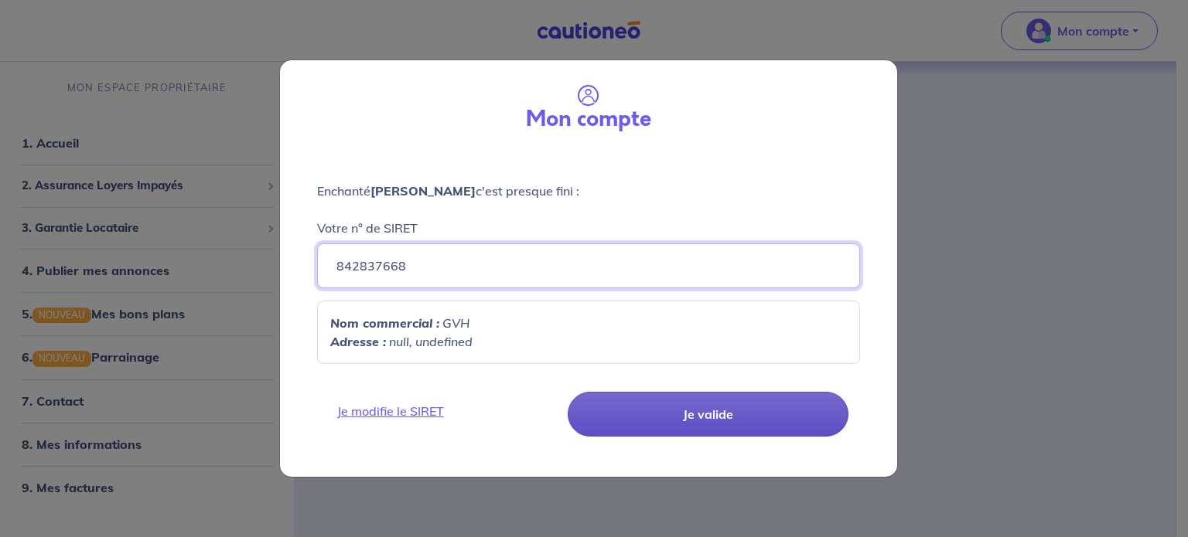
type input "842837668"
click at [657, 428] on button "Je valide" at bounding box center [708, 414] width 281 height 45
click at [683, 420] on button "Je valide" at bounding box center [708, 414] width 281 height 45
click at [677, 404] on button "Je valide" at bounding box center [708, 414] width 281 height 45
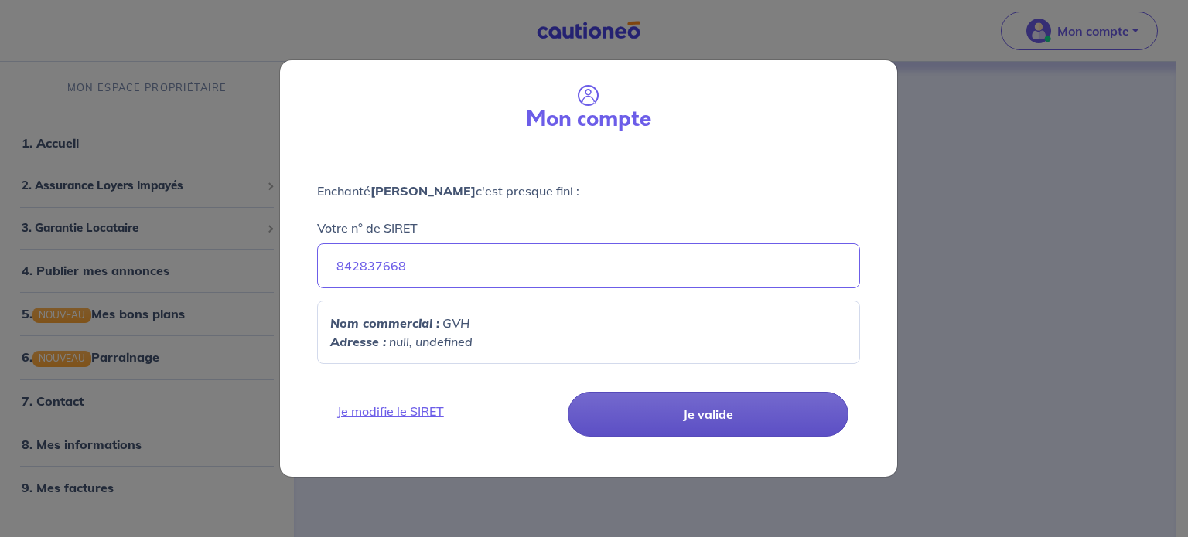
click at [671, 409] on button "Je valide" at bounding box center [708, 414] width 281 height 45
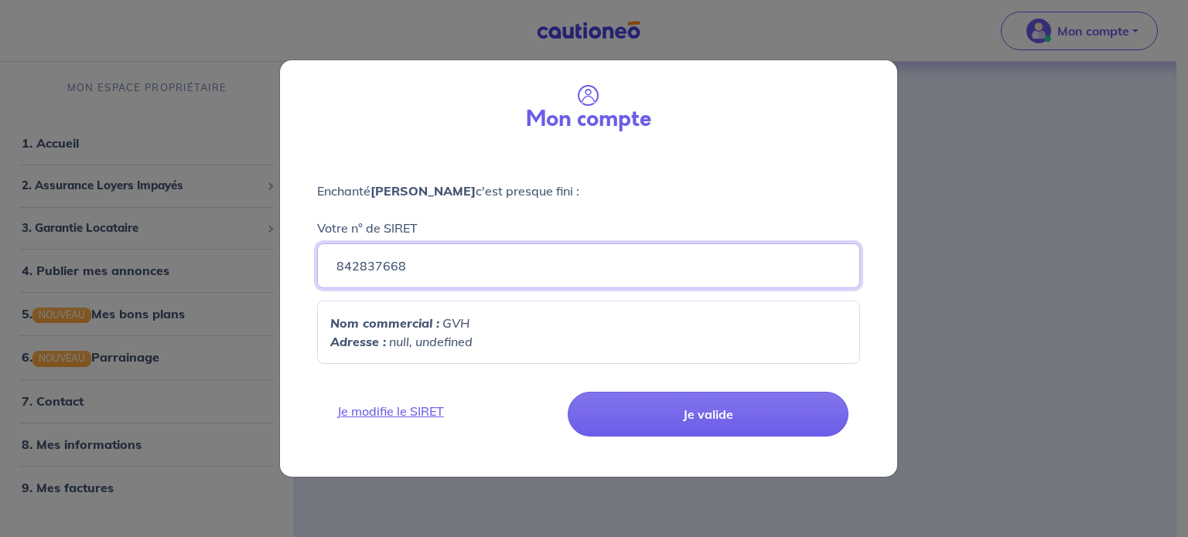
click at [458, 250] on input "842837668" at bounding box center [588, 266] width 543 height 45
click at [335, 272] on input "842837668" at bounding box center [588, 266] width 543 height 45
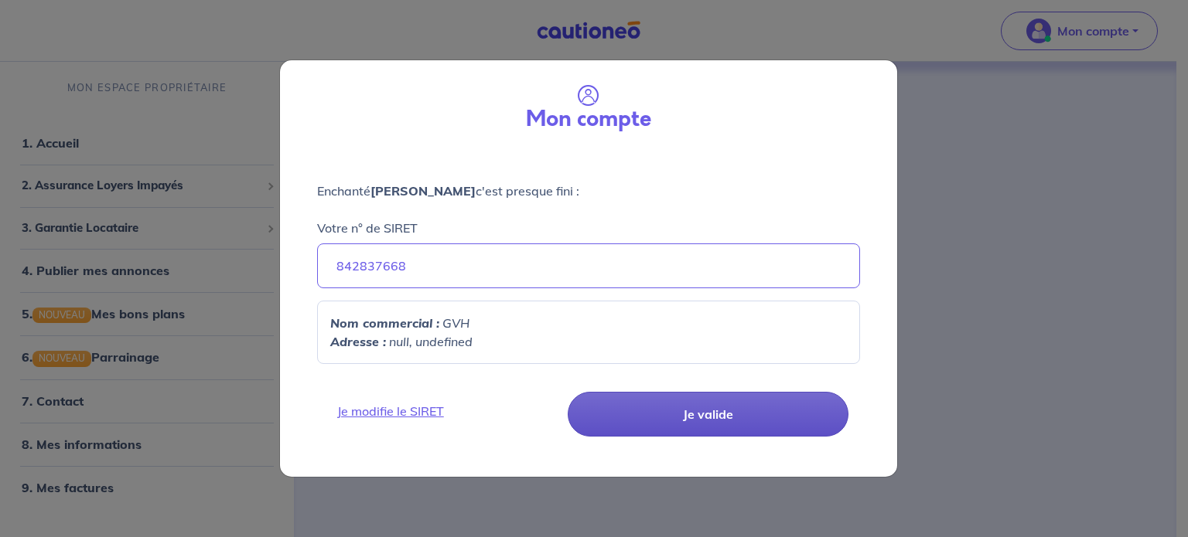
click at [629, 420] on button "Je valide" at bounding box center [708, 414] width 281 height 45
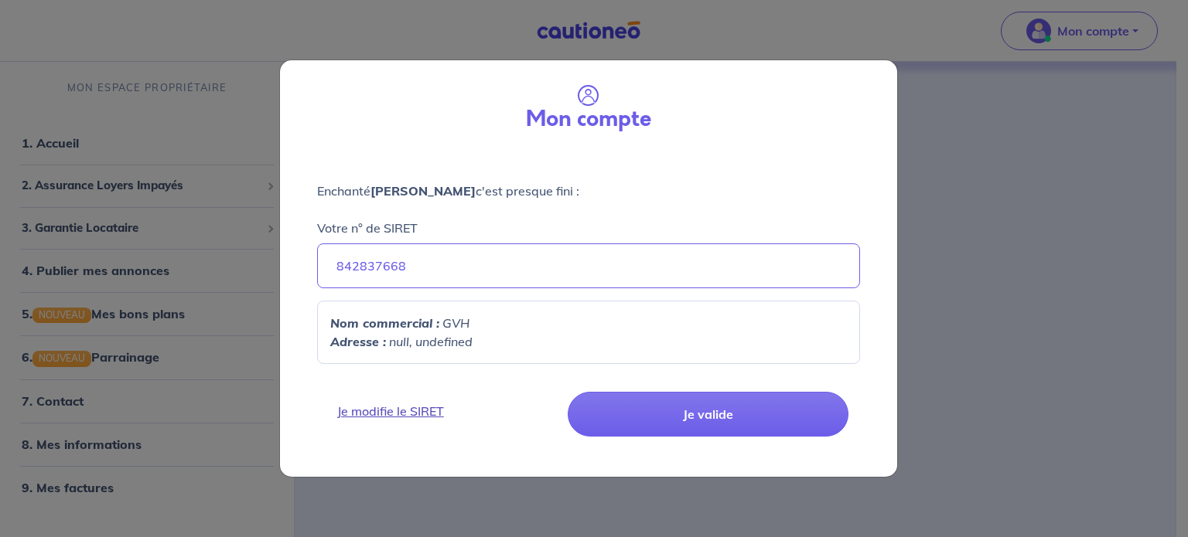
drag, startPoint x: 629, startPoint y: 420, endPoint x: 533, endPoint y: 408, distance: 96.7
click at [628, 420] on button "Je valide" at bounding box center [708, 414] width 281 height 45
click at [424, 408] on link "Je modifie le SIRET" at bounding box center [445, 411] width 234 height 19
click at [399, 414] on link "Je modifie le SIRET" at bounding box center [445, 411] width 234 height 19
drag, startPoint x: 394, startPoint y: 275, endPoint x: 331, endPoint y: 275, distance: 62.6
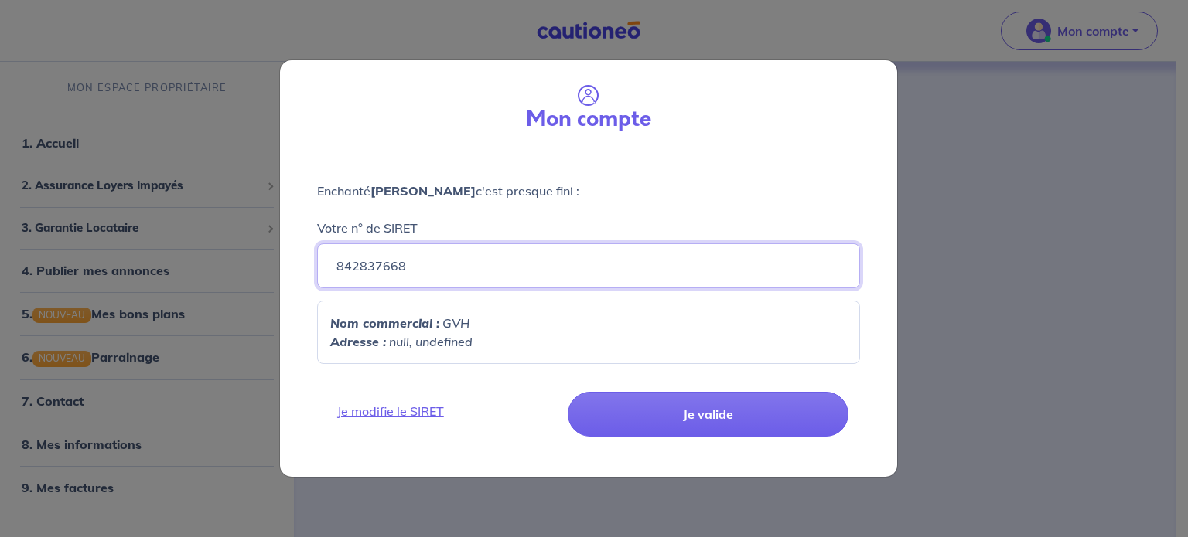
click at [331, 275] on input "842837668" at bounding box center [588, 266] width 543 height 45
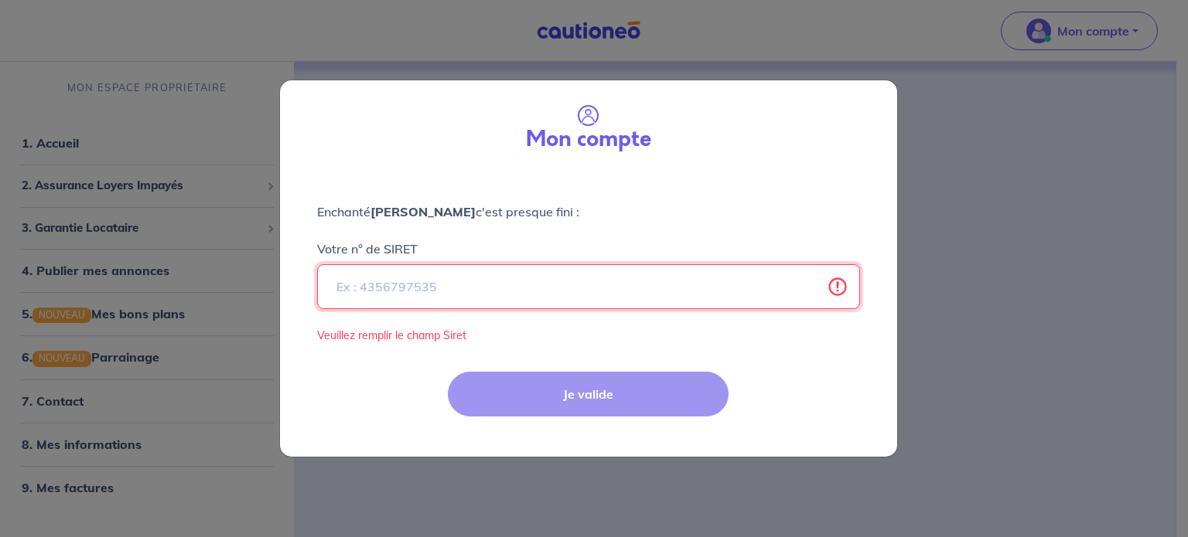
paste input "842837668"
type input "842837668"
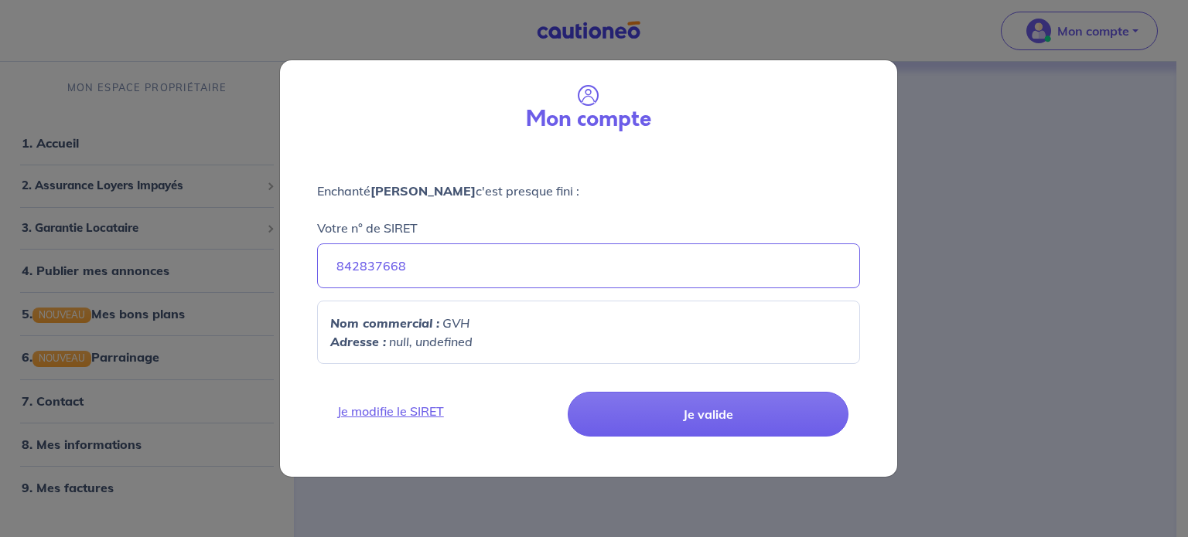
drag, startPoint x: 721, startPoint y: 302, endPoint x: 721, endPoint y: 312, distance: 9.3
click at [721, 304] on div "Nom commercial : GVH Adresse : null, undefined" at bounding box center [588, 332] width 543 height 63
click at [718, 330] on p "Nom commercial : GVH" at bounding box center [588, 323] width 517 height 19
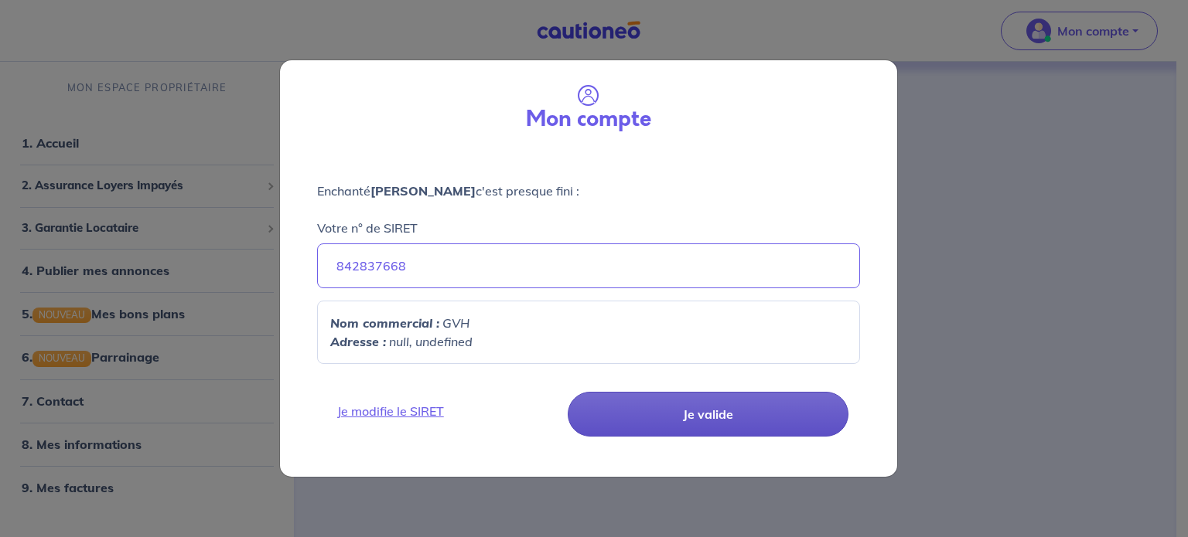
click at [705, 433] on button "Je valide" at bounding box center [708, 414] width 281 height 45
click at [708, 435] on button "Je valide" at bounding box center [708, 414] width 281 height 45
click at [710, 431] on button "Je valide" at bounding box center [708, 414] width 281 height 45
